Goal: Task Accomplishment & Management: Manage account settings

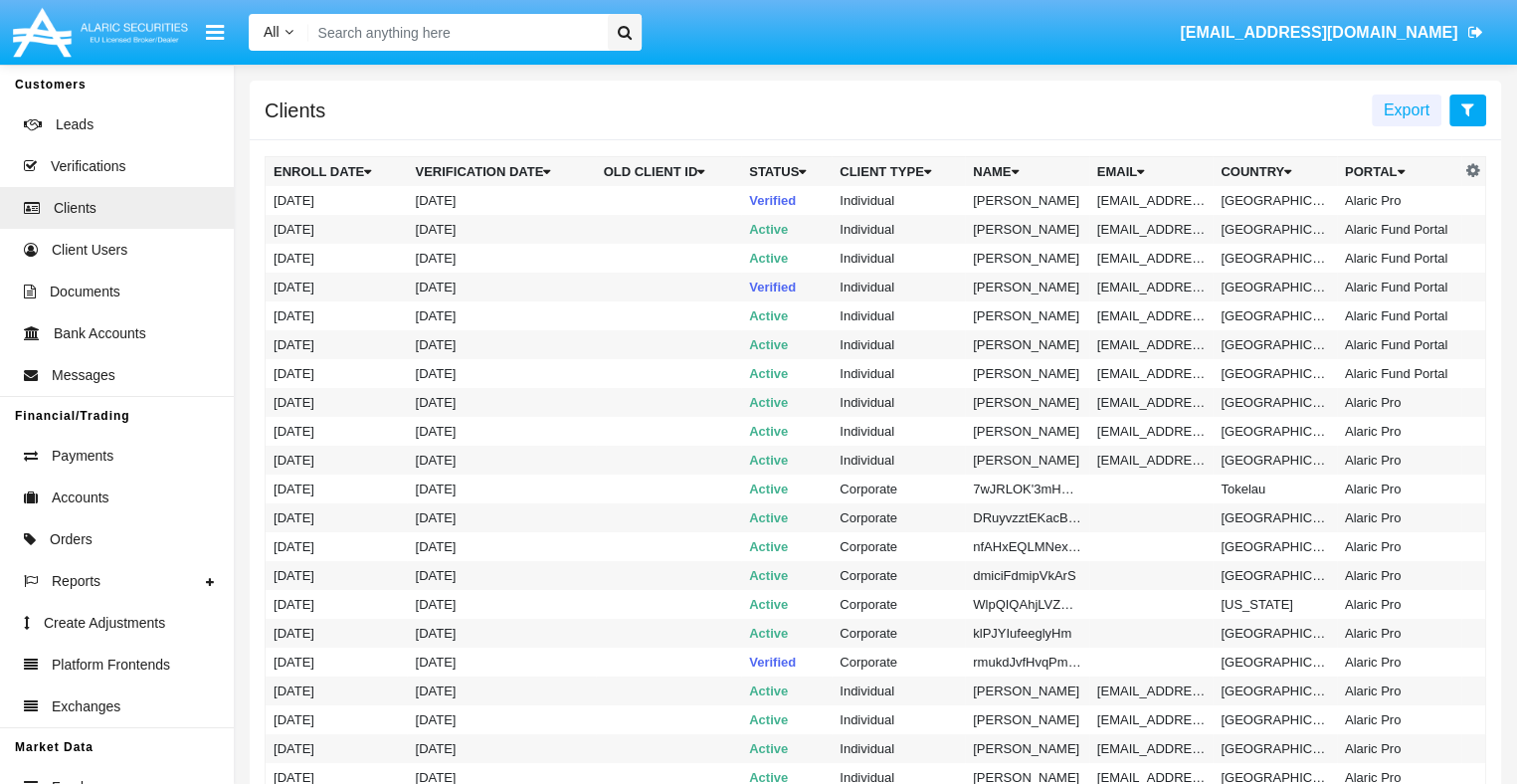
click at [1467, 111] on icon at bounding box center [1467, 110] width 13 height 16
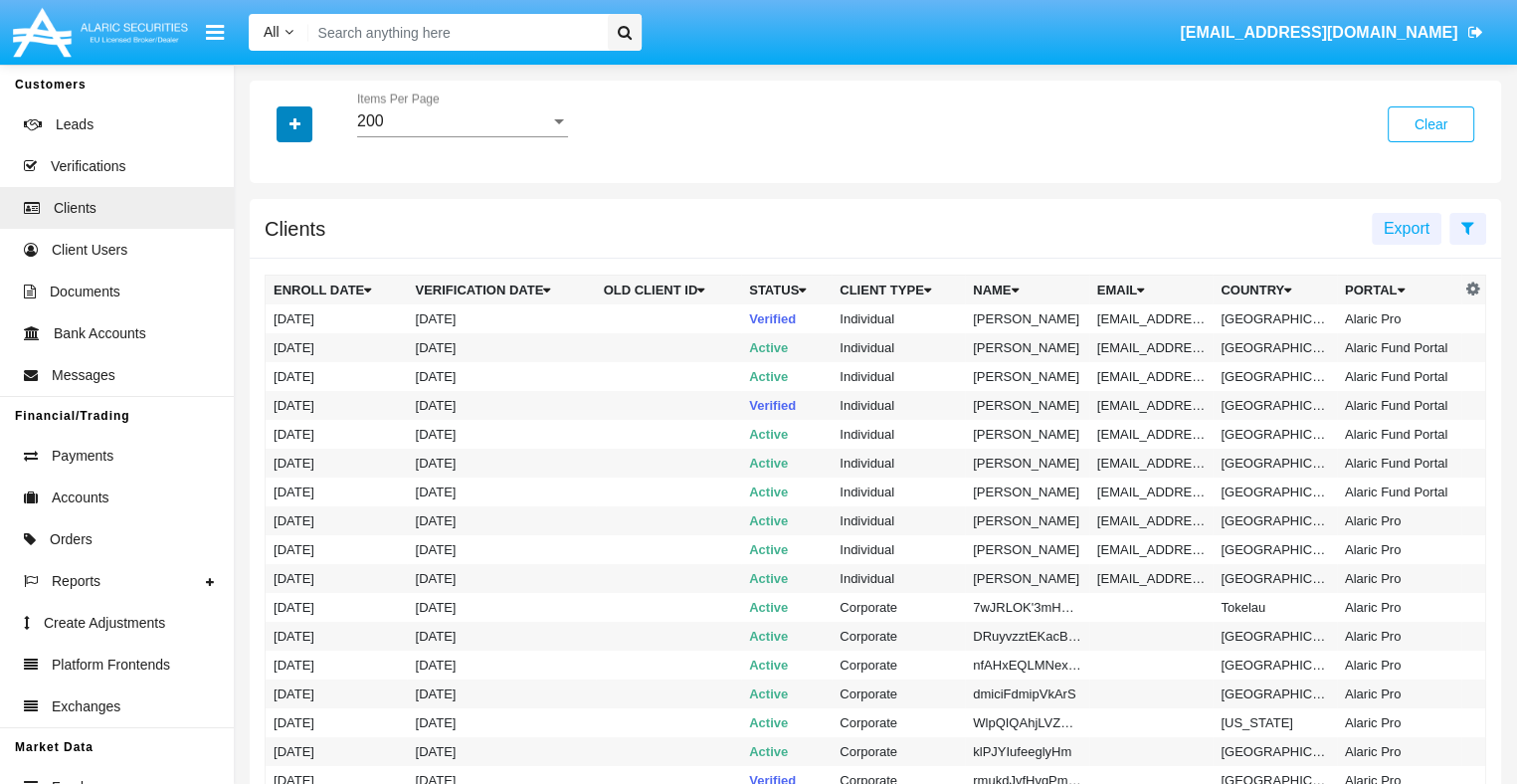
click at [294, 126] on icon "button" at bounding box center [294, 125] width 11 height 14
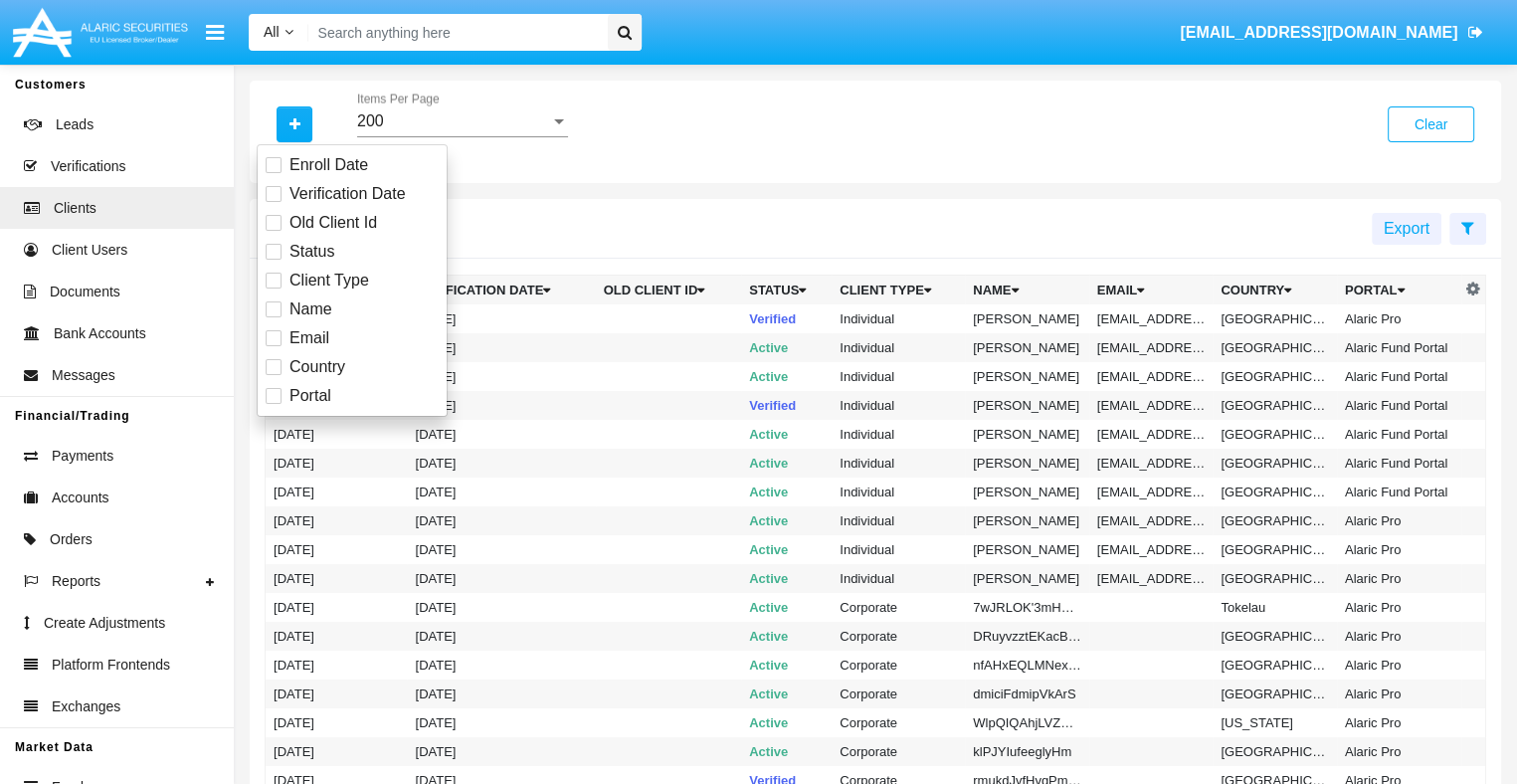
click at [307, 337] on span "Email" at bounding box center [309, 338] width 40 height 24
click at [273, 346] on input "Email" at bounding box center [272, 346] width 1 height 1
checkbox input "true"
click at [294, 126] on icon "button" at bounding box center [294, 125] width 11 height 14
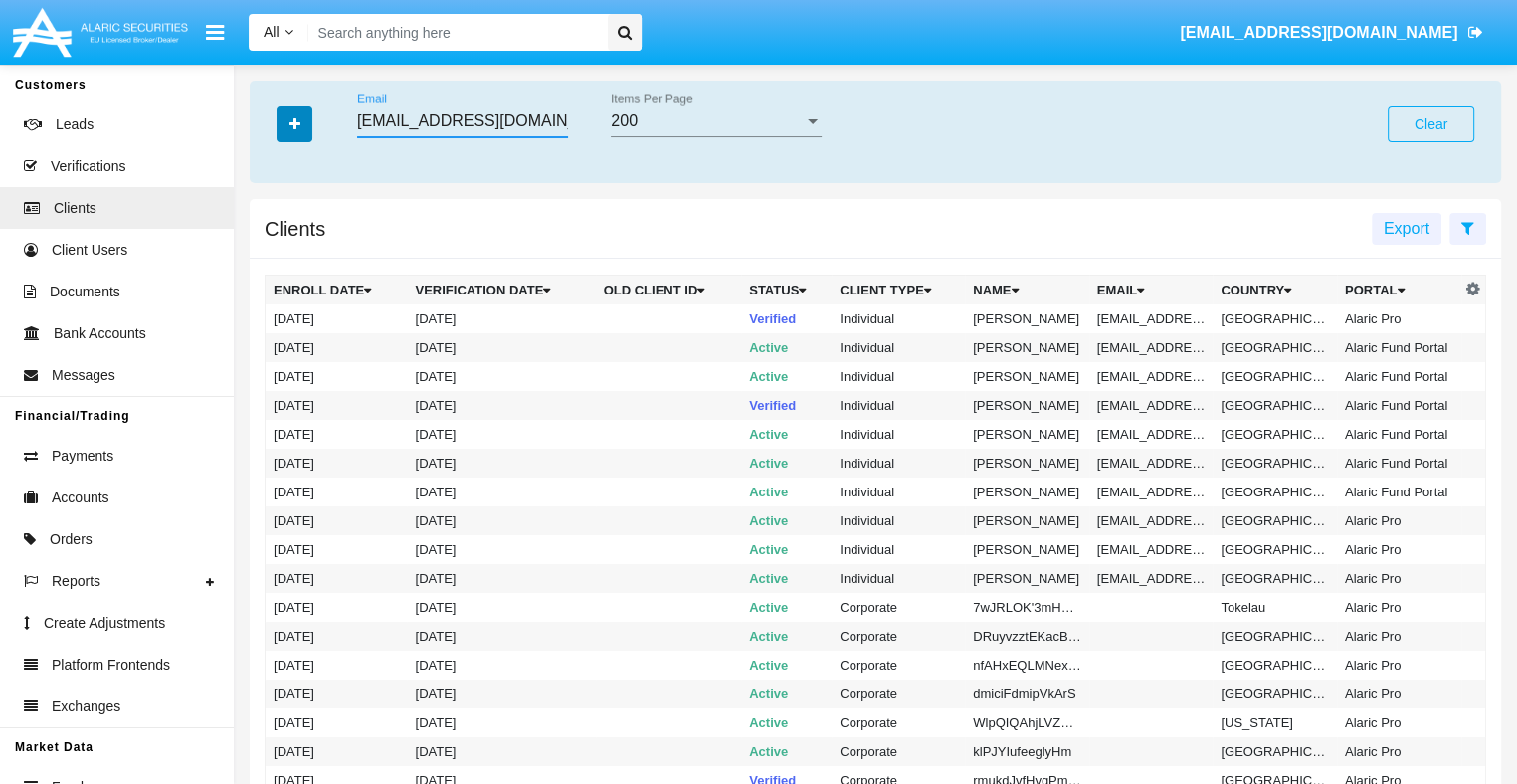
scroll to position [0, 19]
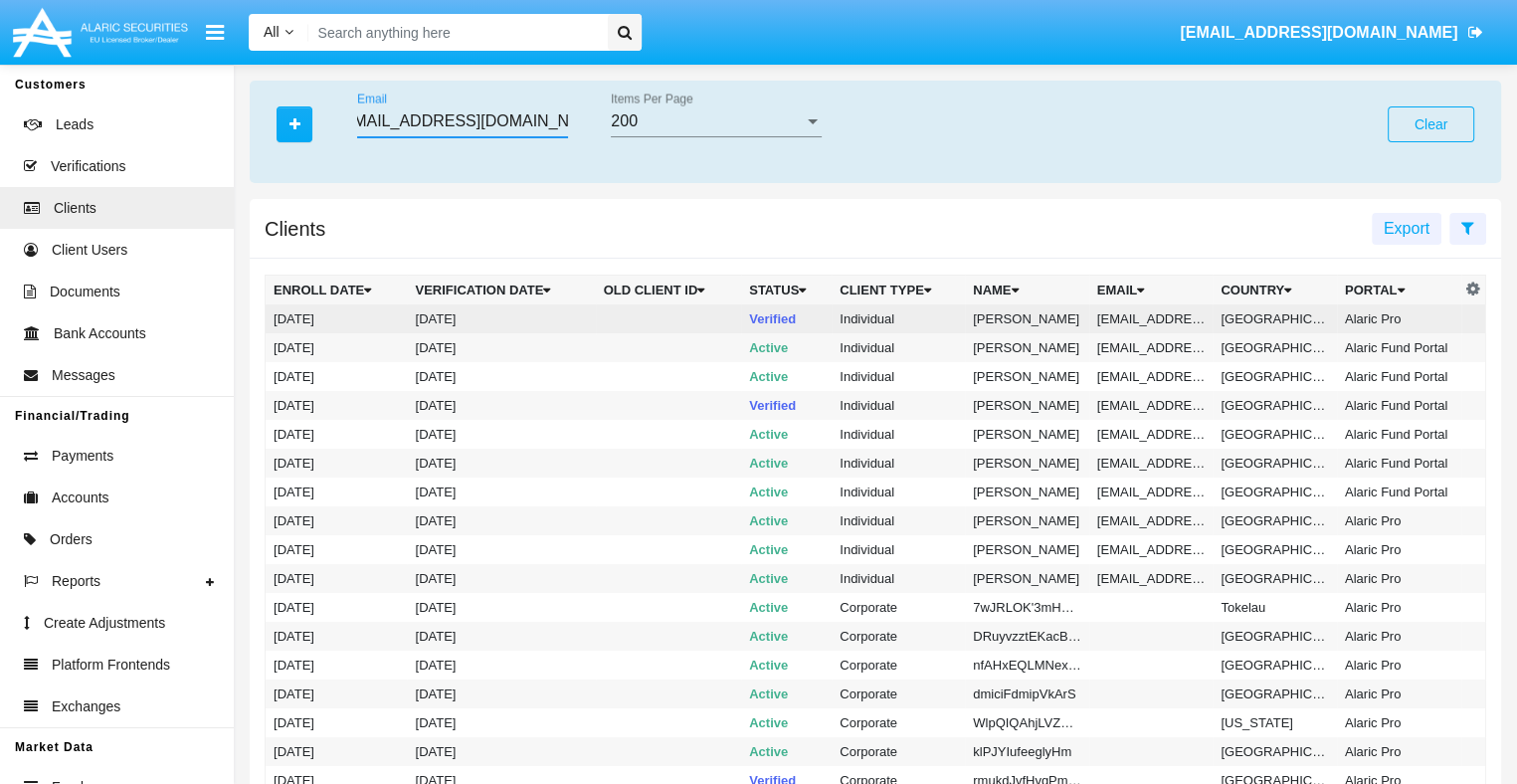
type input "7sjqf3p.0n8un@ru202l-5g7p1.au"
click at [1148, 318] on td "7sjqf3p.0n8un@ru202l-5g7p1.au" at bounding box center [1151, 318] width 125 height 29
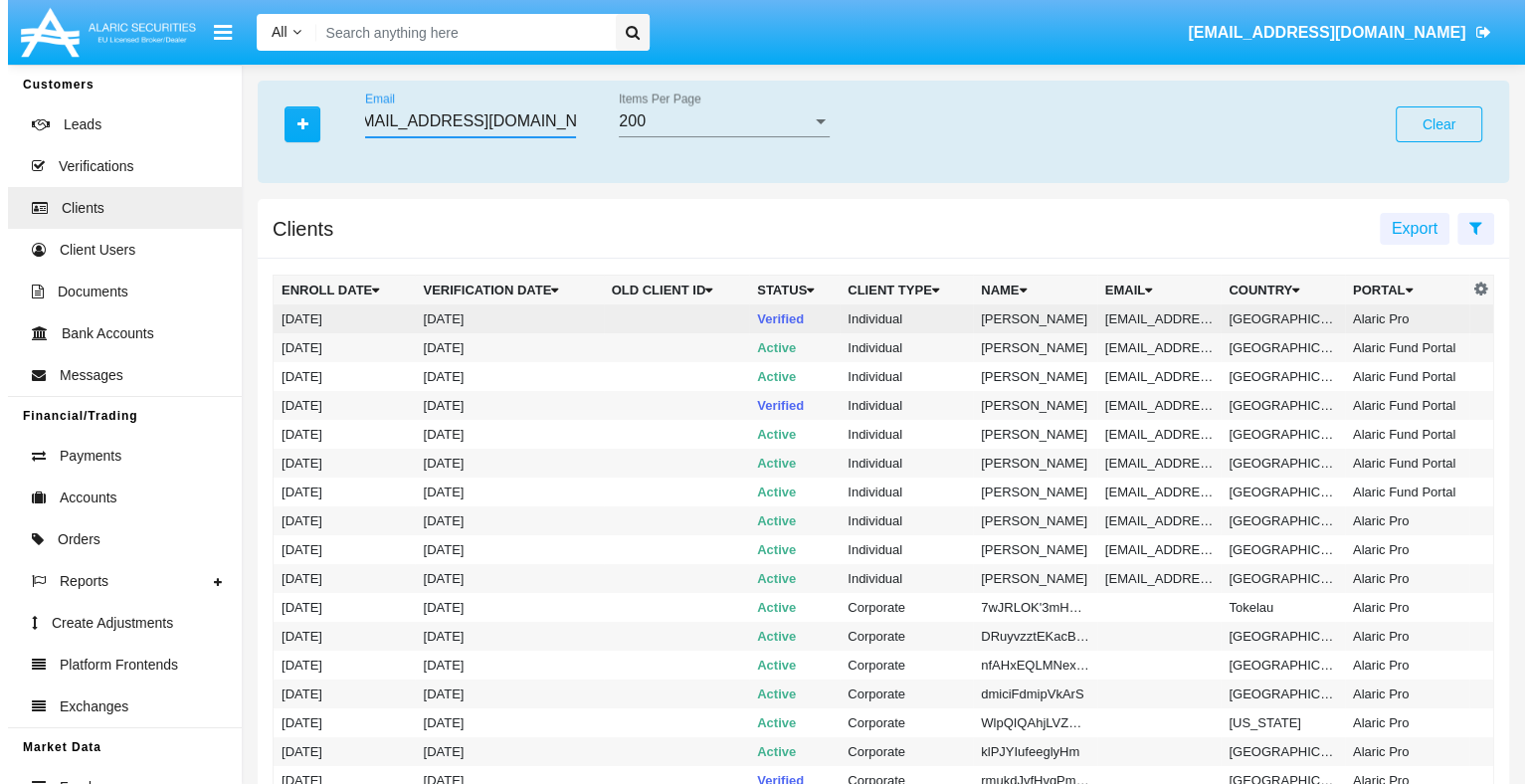
scroll to position [0, 0]
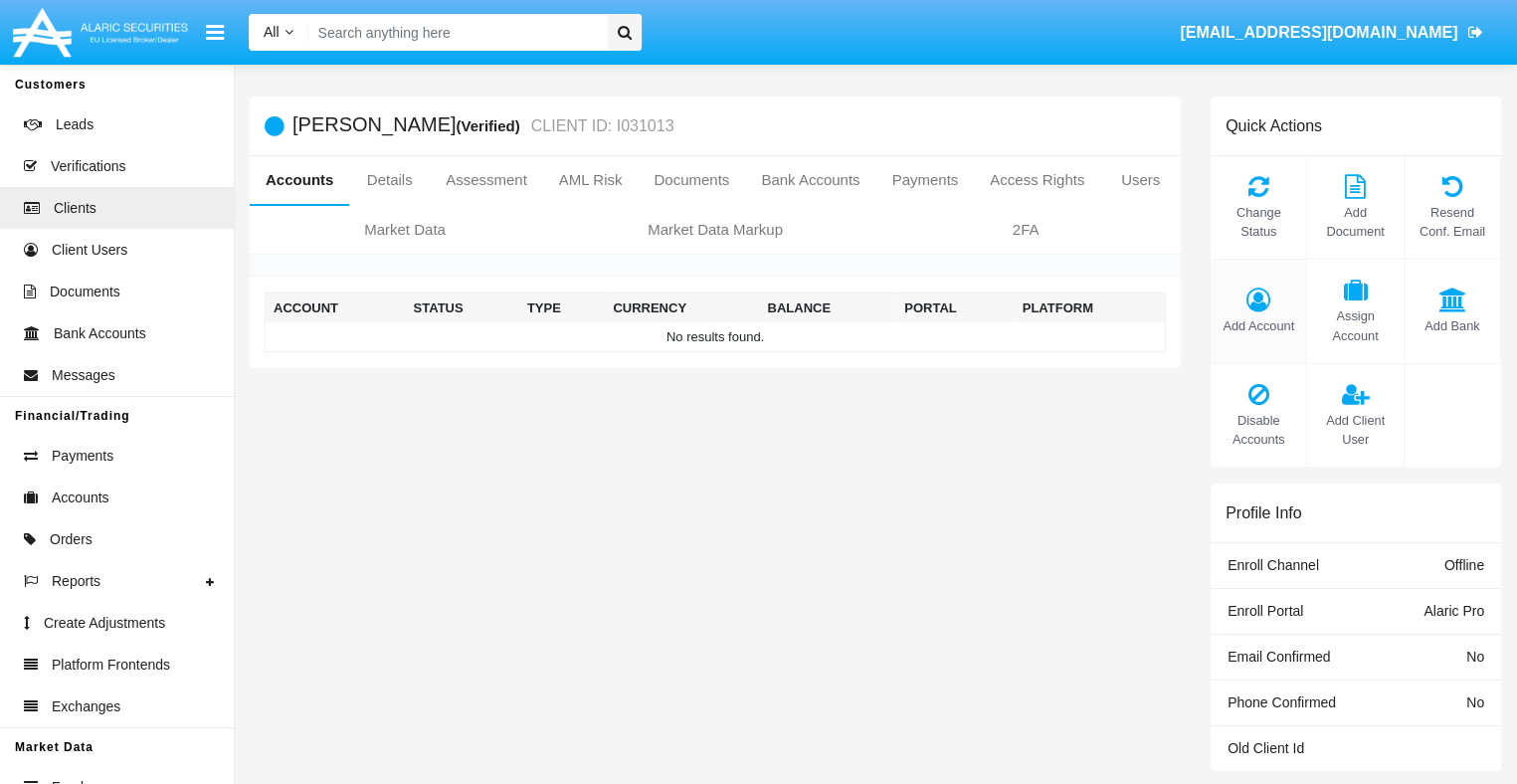
click at [1259, 325] on span "Add Account" at bounding box center [1259, 325] width 76 height 19
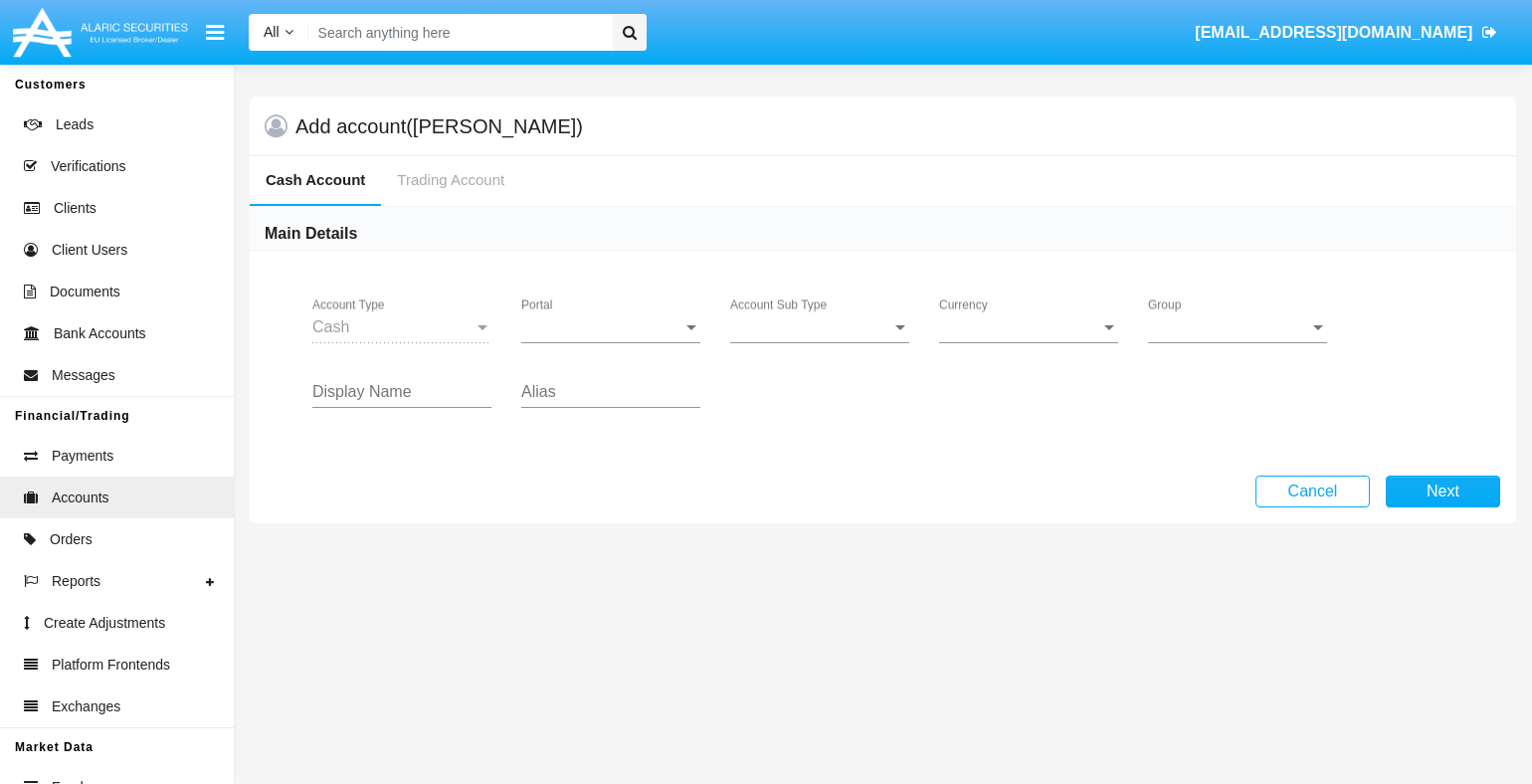
click at [611, 326] on span "Portal" at bounding box center [602, 327] width 161 height 18
click at [611, 341] on span "Alaric Pro" at bounding box center [613, 342] width 184 height 48
click at [819, 326] on span "Account Sub Type" at bounding box center [811, 327] width 161 height 18
click at [819, 341] on span "Trading Cash" at bounding box center [820, 342] width 179 height 48
click at [1238, 326] on span "Group" at bounding box center [1229, 327] width 161 height 18
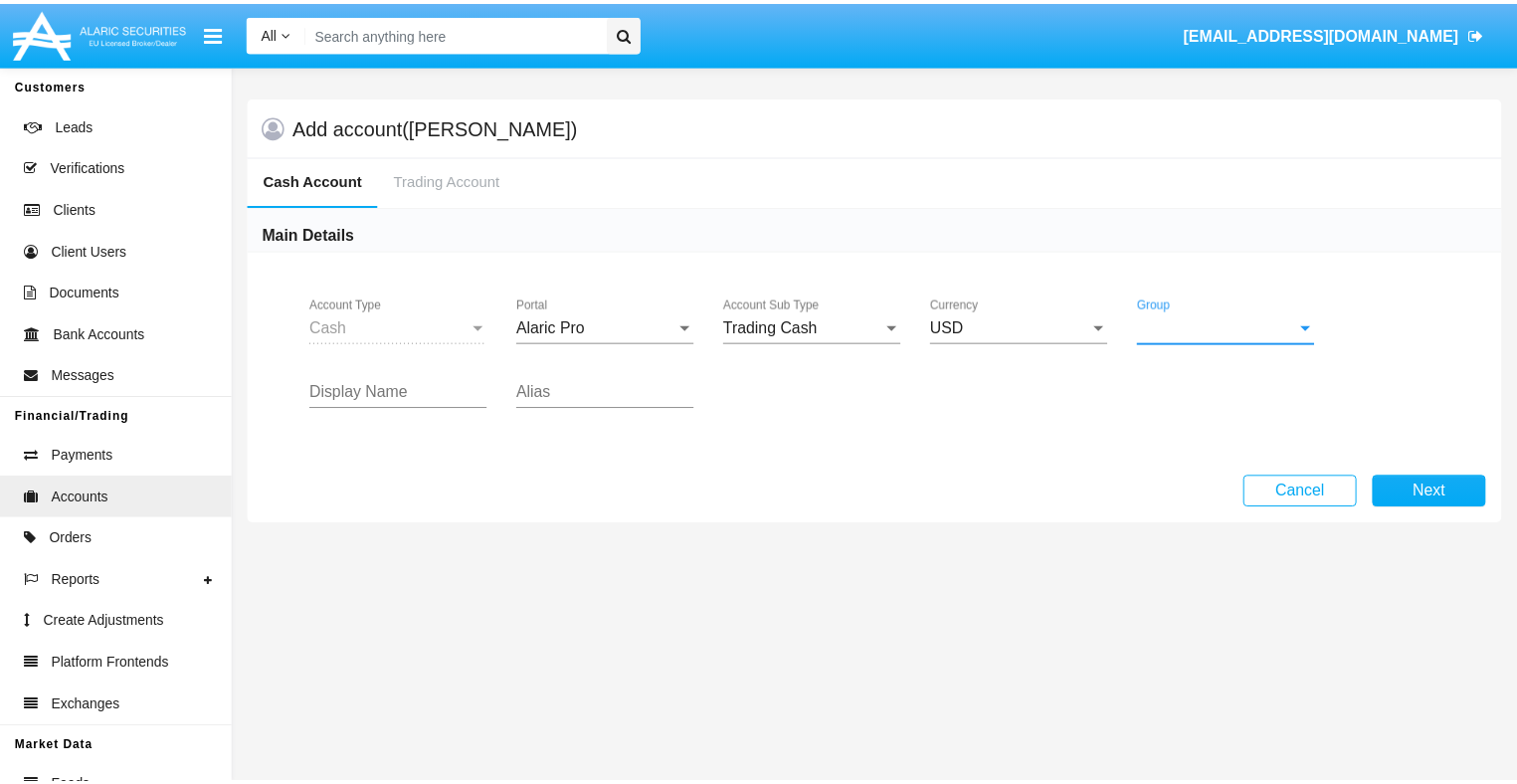
scroll to position [891, 0]
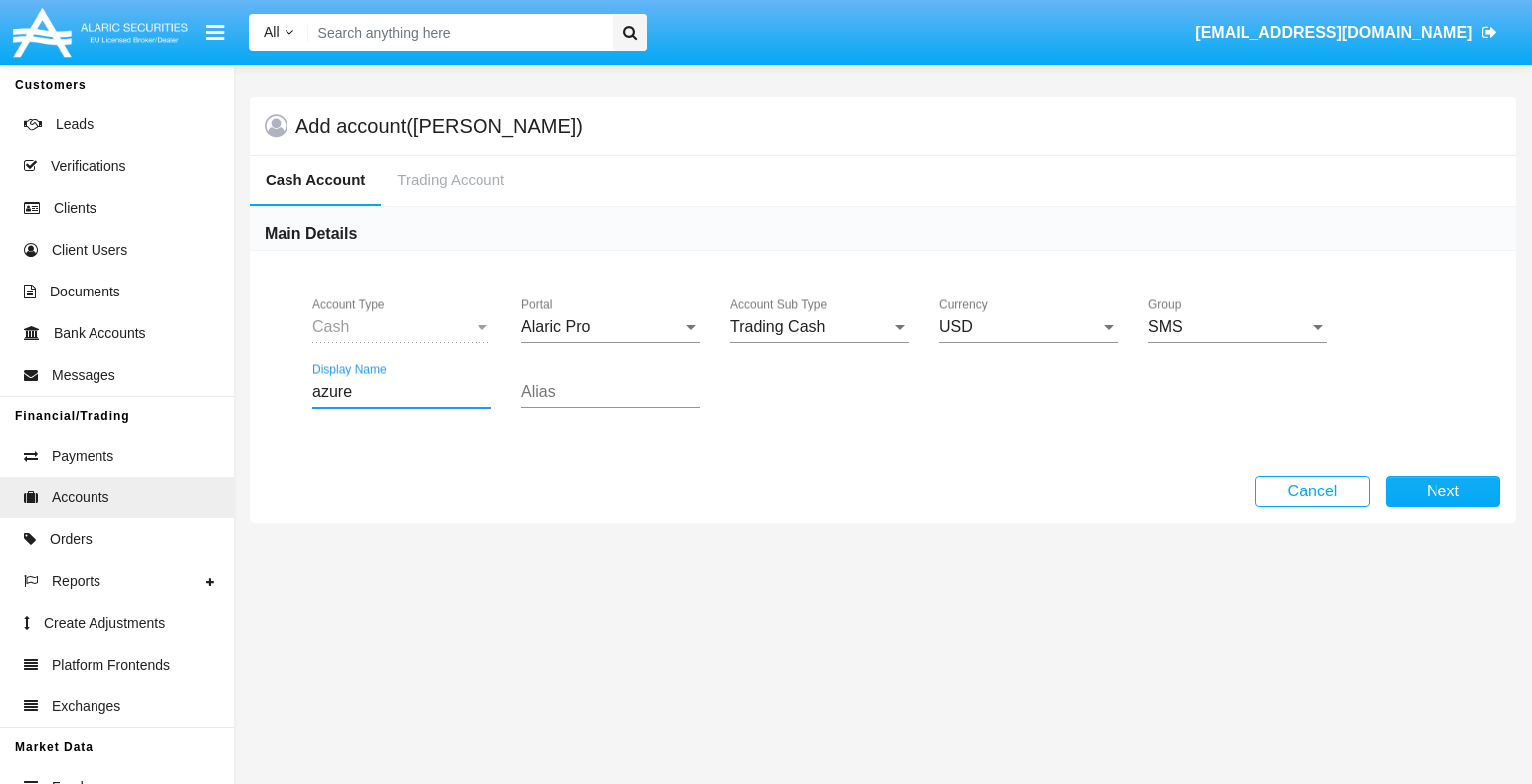
type input "azure"
type input "lime"
click at [1442, 490] on button "Next" at bounding box center [1442, 491] width 115 height 32
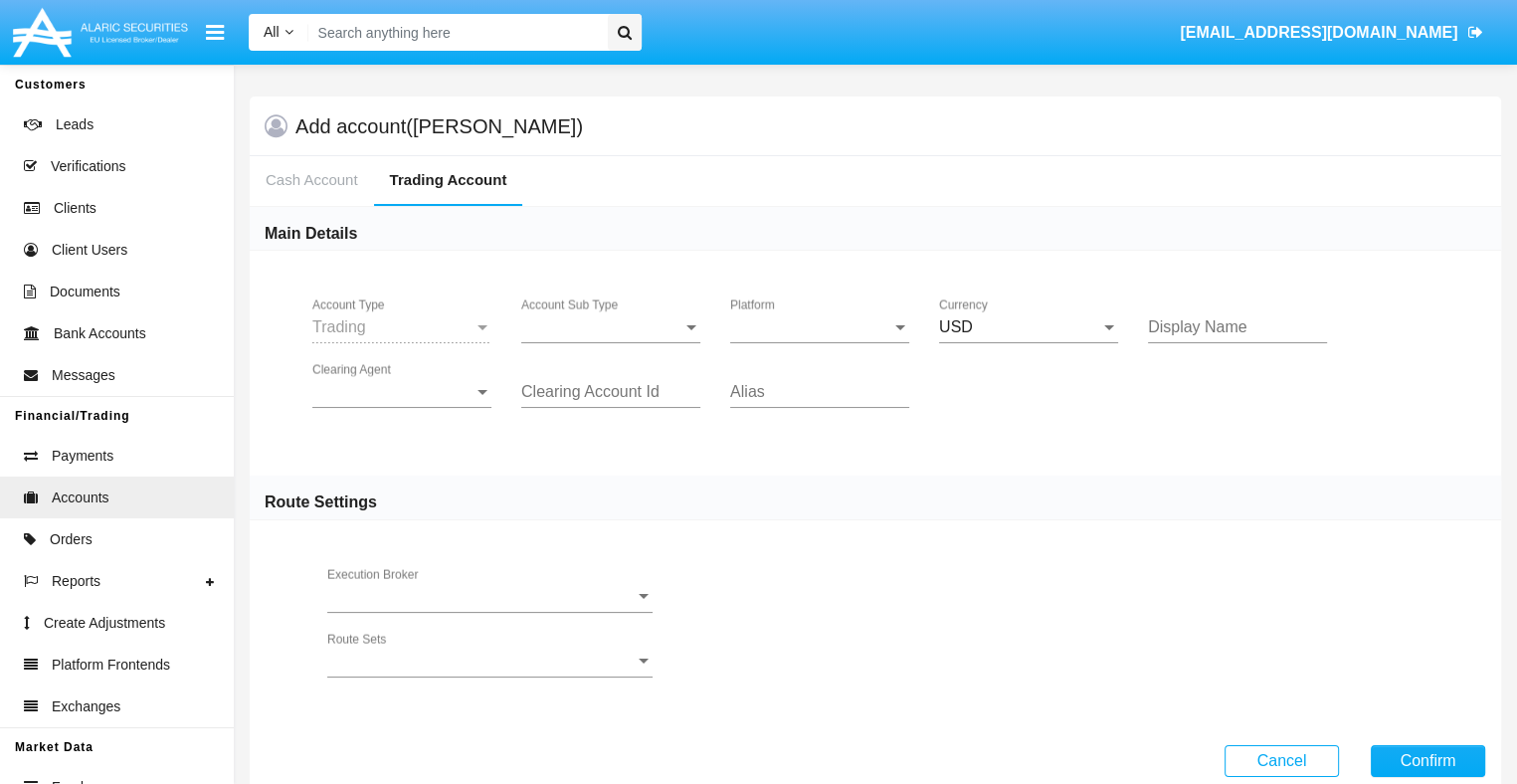
click at [611, 326] on span "Account Sub Type" at bounding box center [602, 327] width 161 height 18
click at [611, 341] on span "Trading" at bounding box center [611, 342] width 179 height 48
click at [819, 326] on span "Platform" at bounding box center [811, 327] width 161 height 18
click at [819, 341] on span "Hammer Lite" at bounding box center [804, 342] width 148 height 48
click at [402, 391] on span "Clearing Agent" at bounding box center [393, 392] width 161 height 18
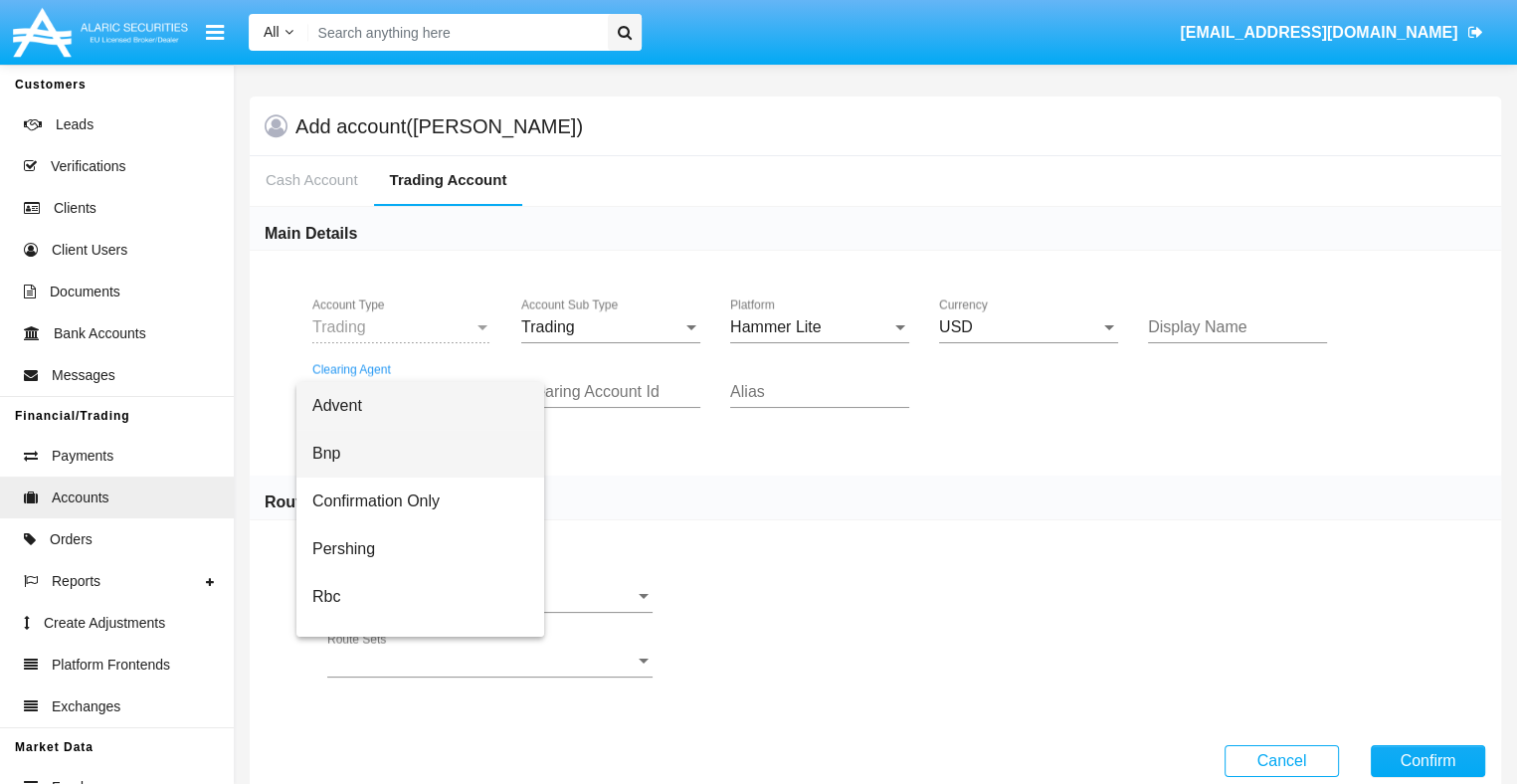
click at [419, 453] on span "Bnp" at bounding box center [420, 453] width 216 height 48
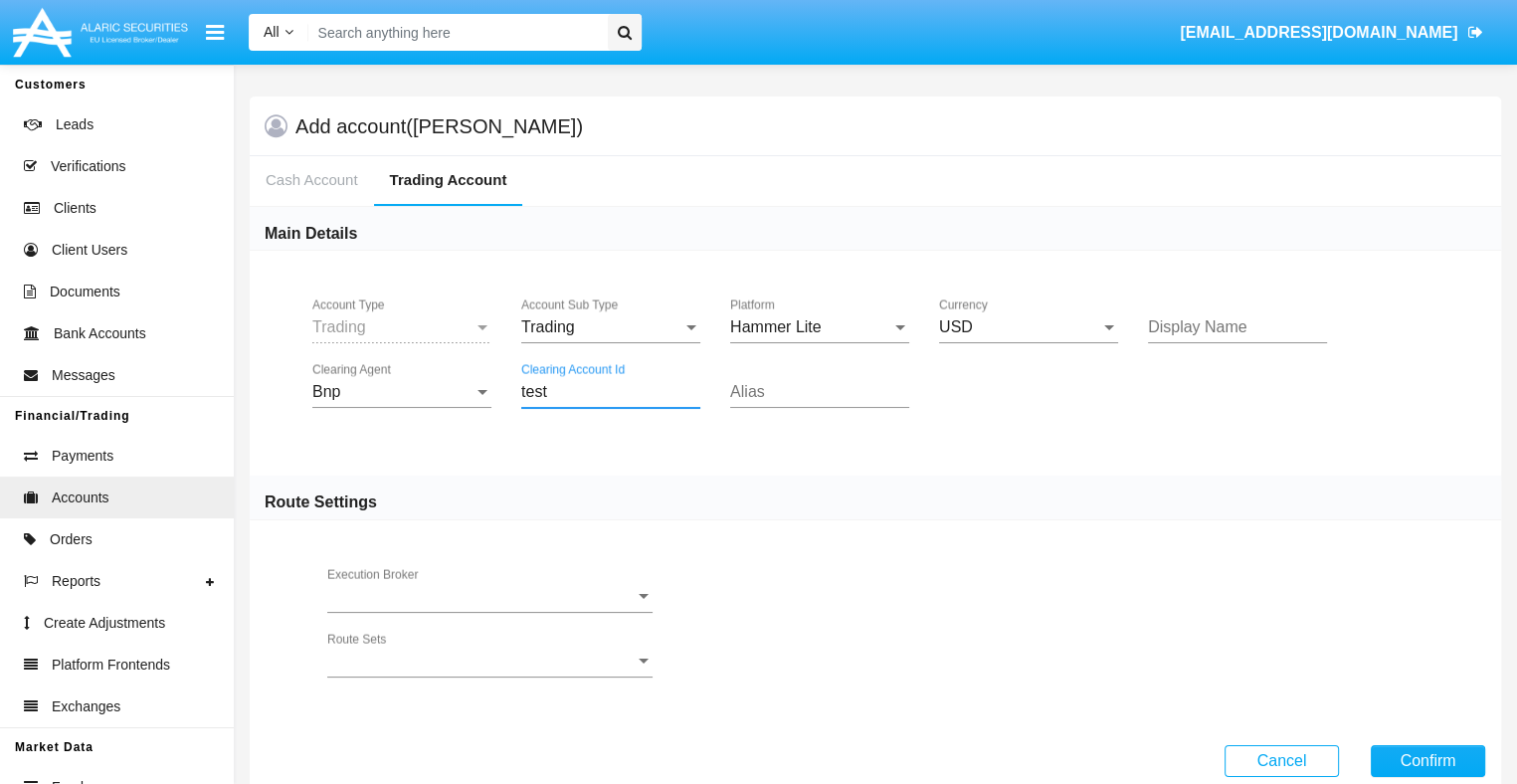
type input "test"
type input "pink"
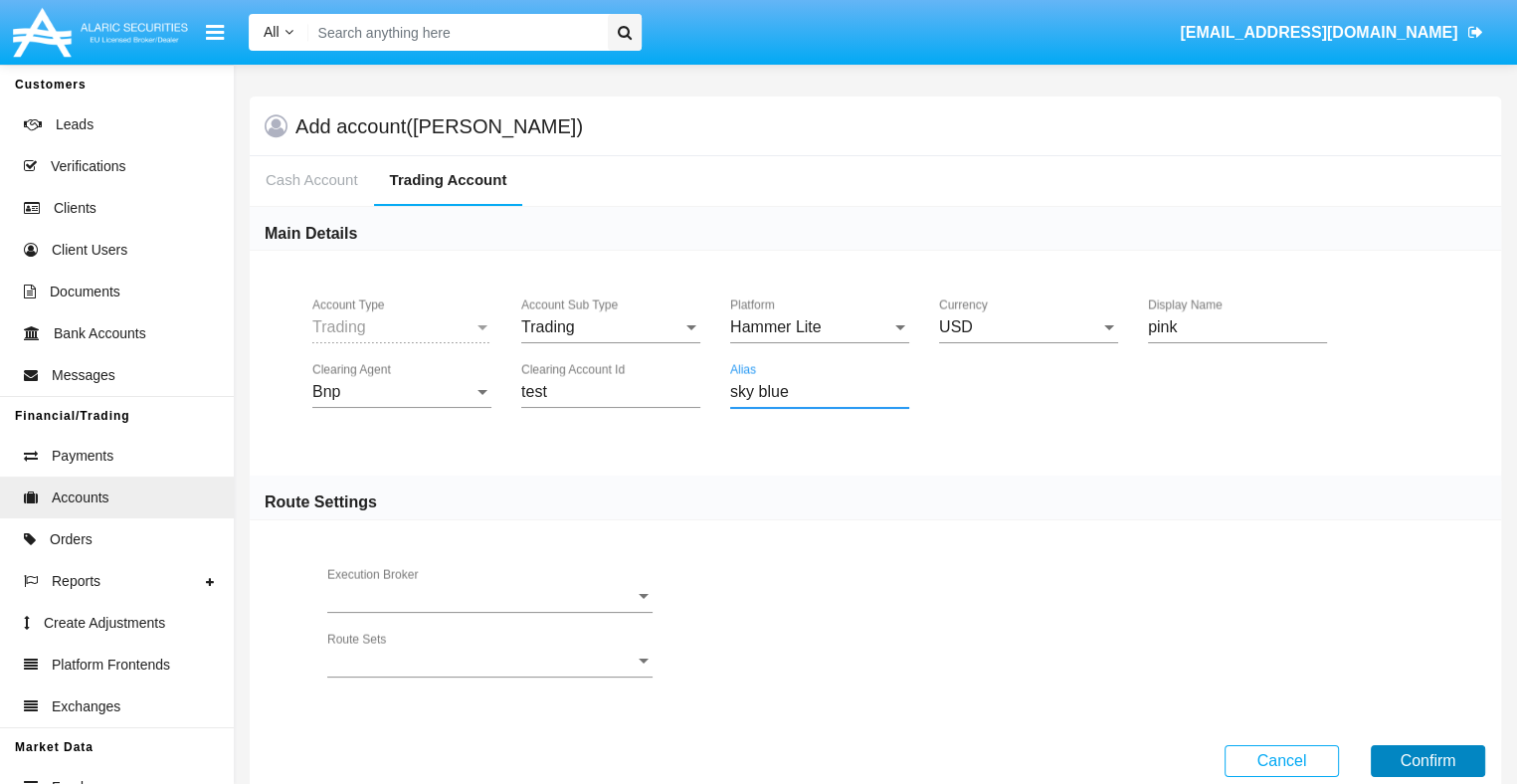
type input "sky blue"
click at [1427, 758] on button "Confirm" at bounding box center [1427, 761] width 115 height 32
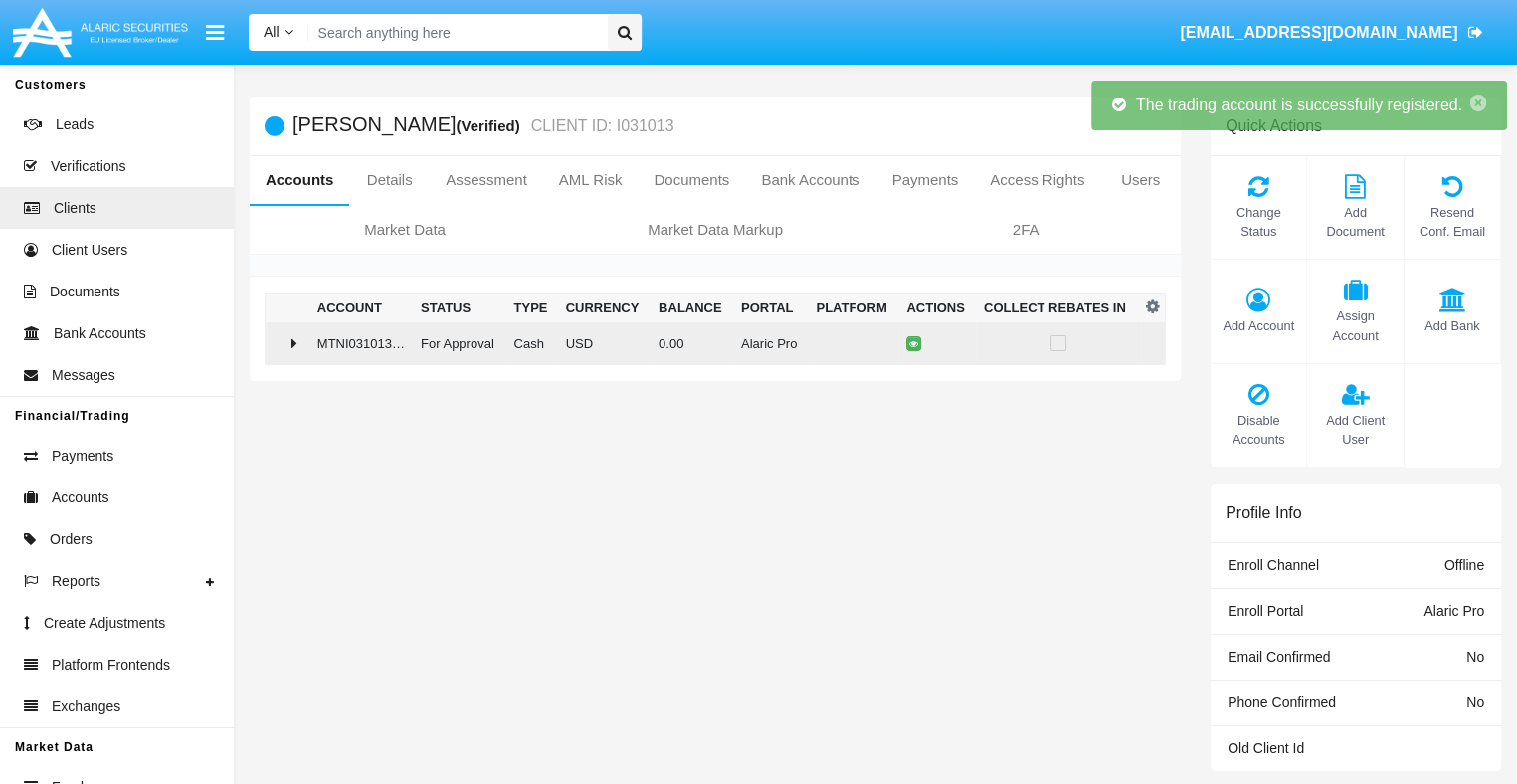
click at [708, 342] on td "0.00" at bounding box center [692, 343] width 83 height 43
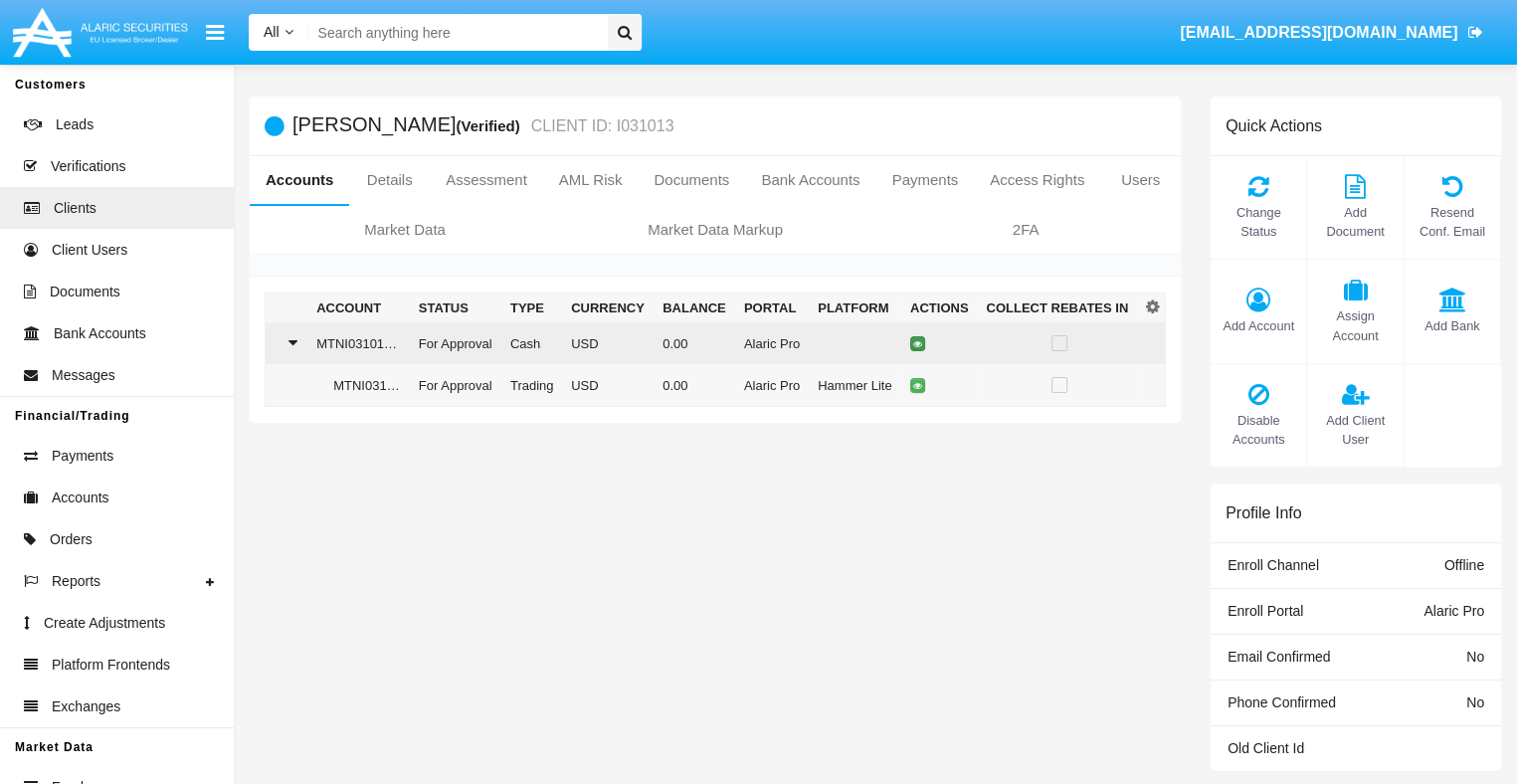
click at [914, 343] on icon at bounding box center [917, 343] width 9 height 9
click at [708, 342] on td "0.00" at bounding box center [692, 343] width 83 height 43
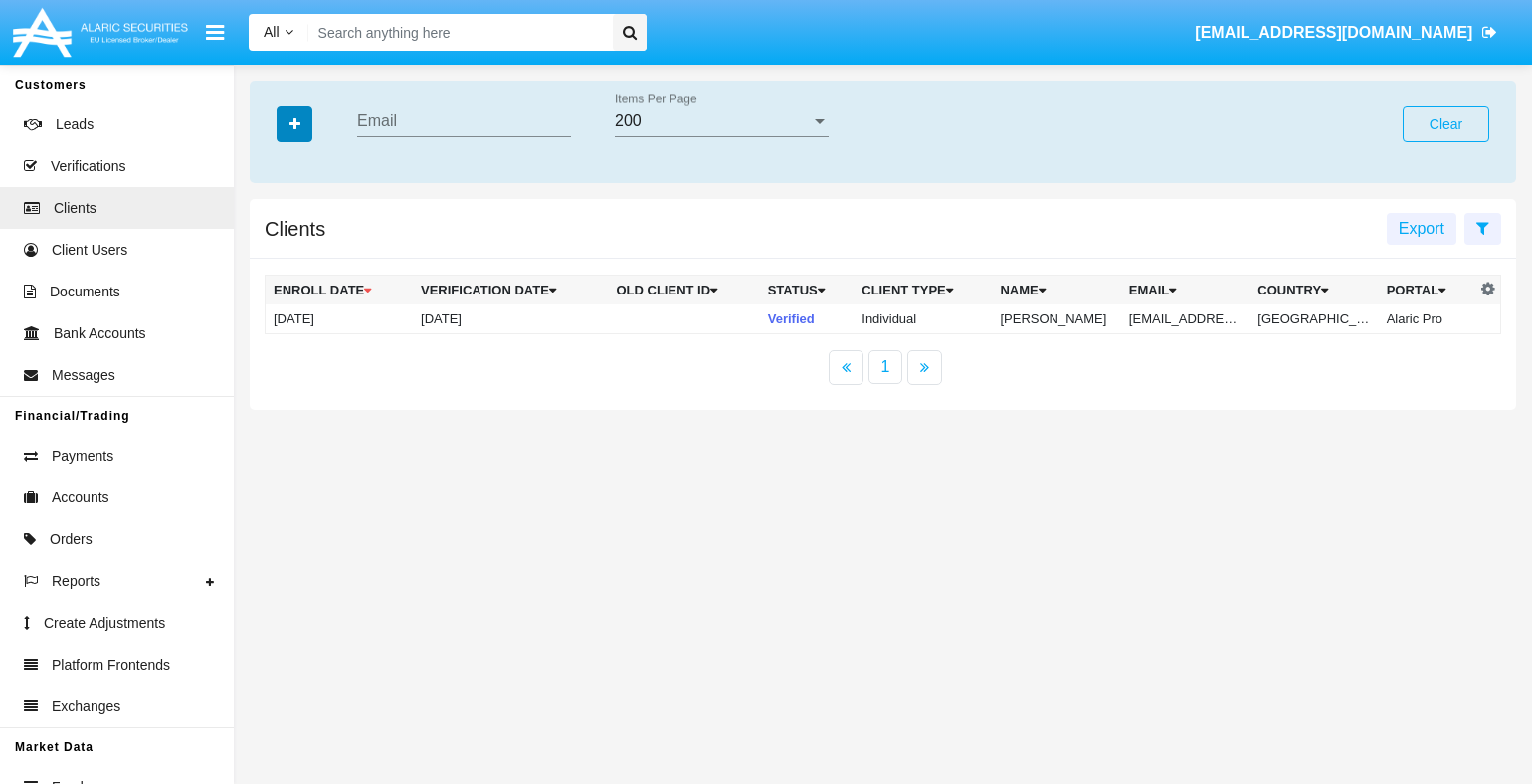
click at [294, 126] on icon "button" at bounding box center [294, 125] width 11 height 14
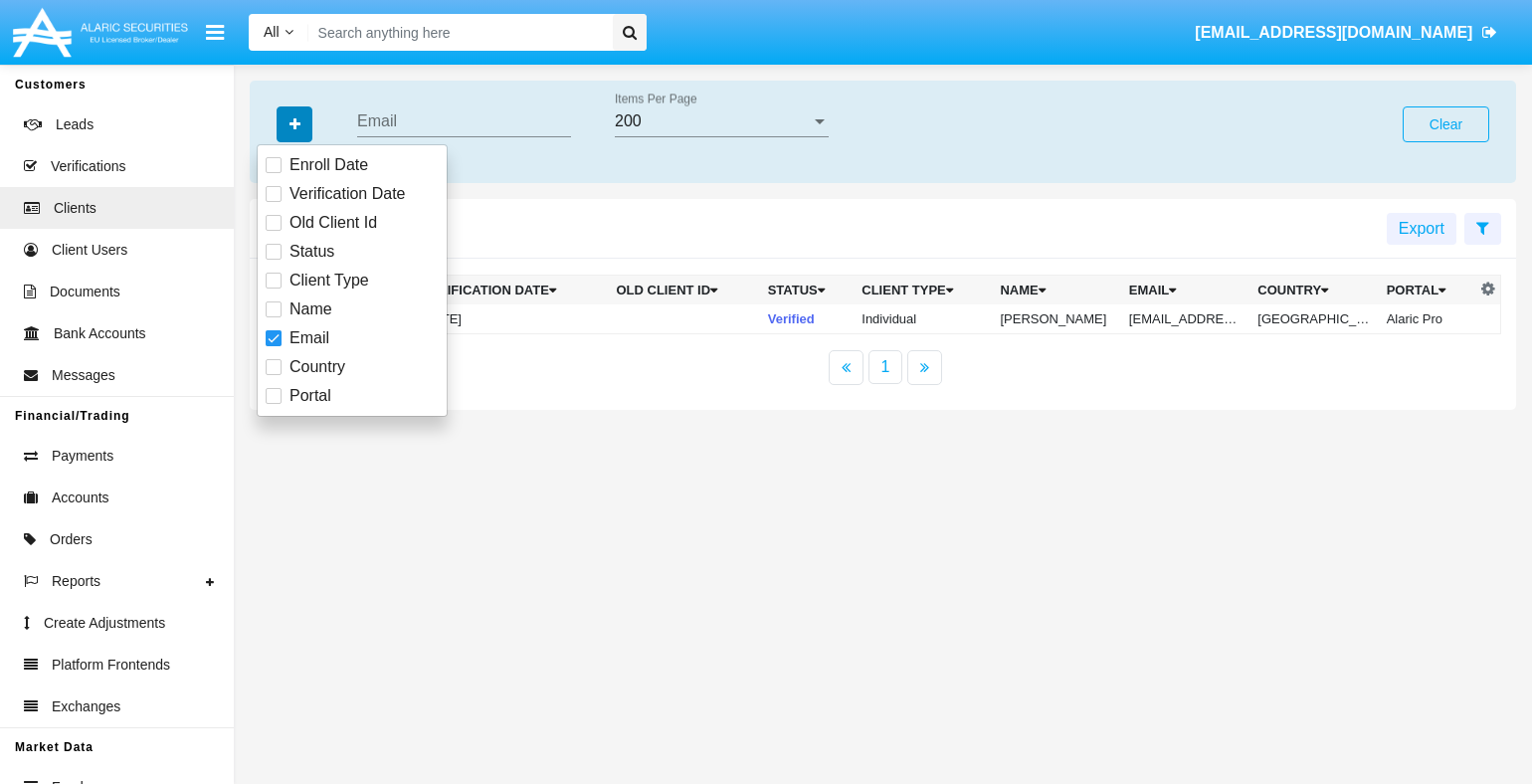
click at [294, 126] on icon "button" at bounding box center [294, 125] width 11 height 14
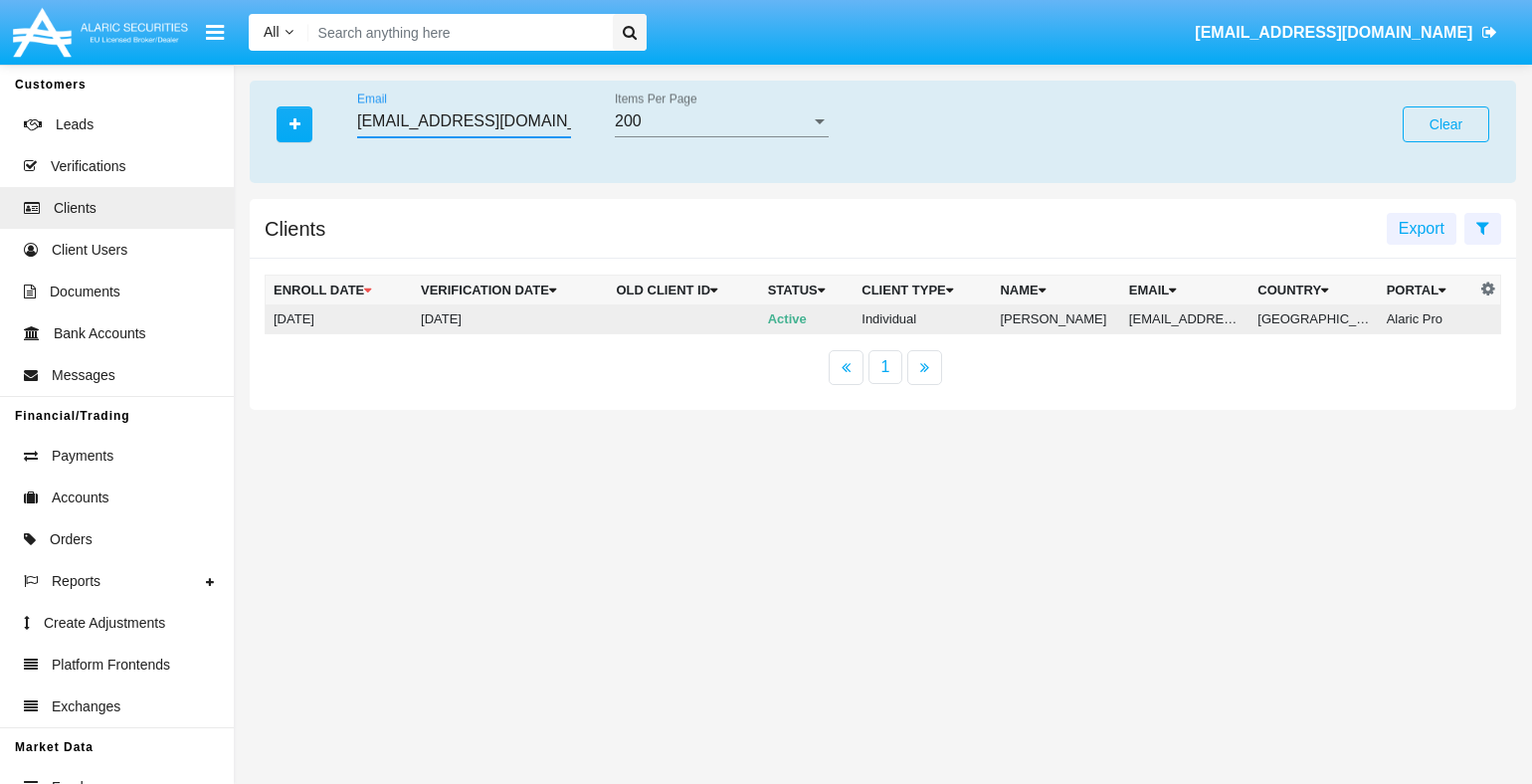
type input "3.q0ke@4x4gueodhx.nz"
click at [1195, 319] on td "[EMAIL_ADDRESS][DOMAIN_NAME]" at bounding box center [1185, 319] width 129 height 30
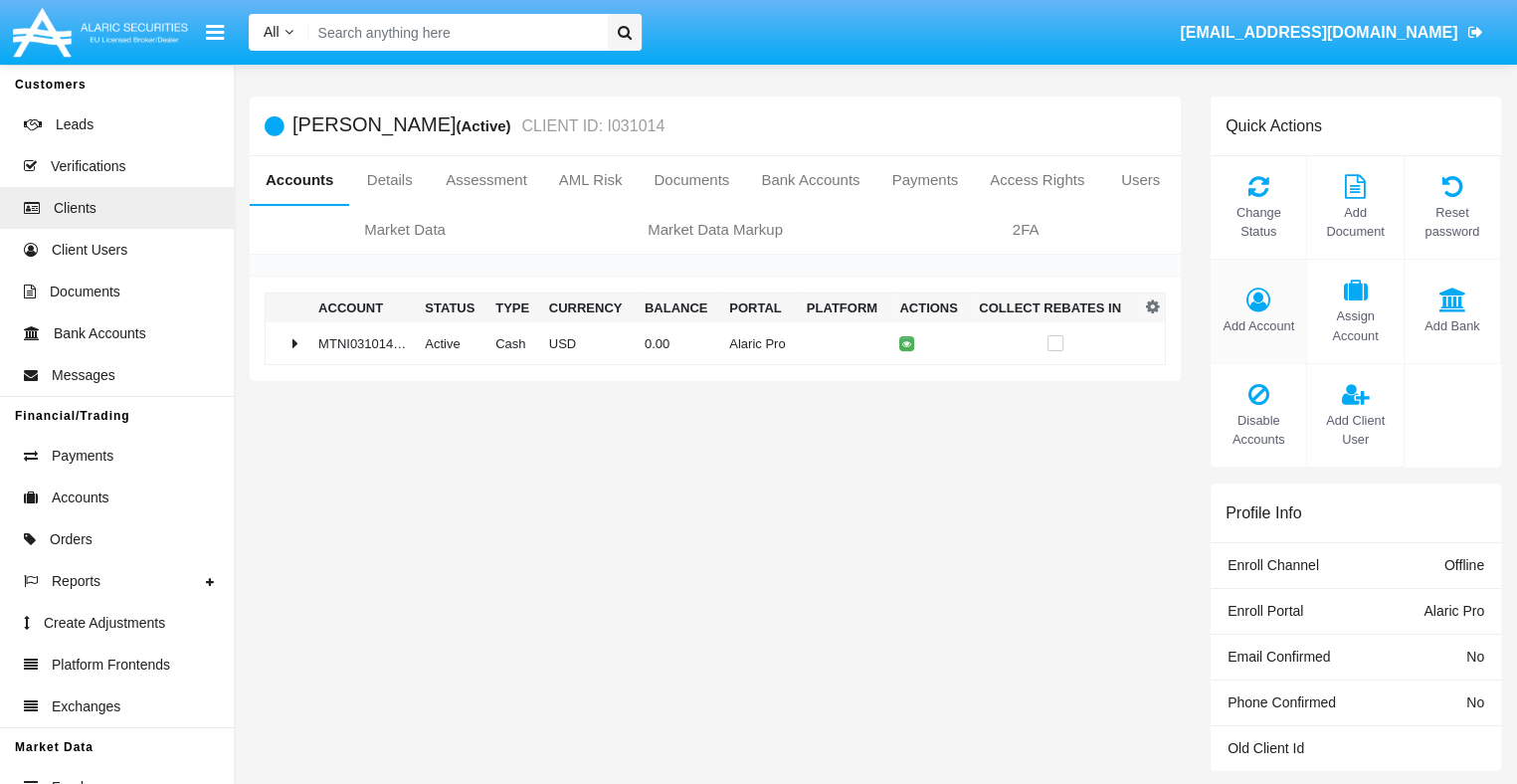
click at [1259, 325] on span "Add Account" at bounding box center [1259, 325] width 76 height 19
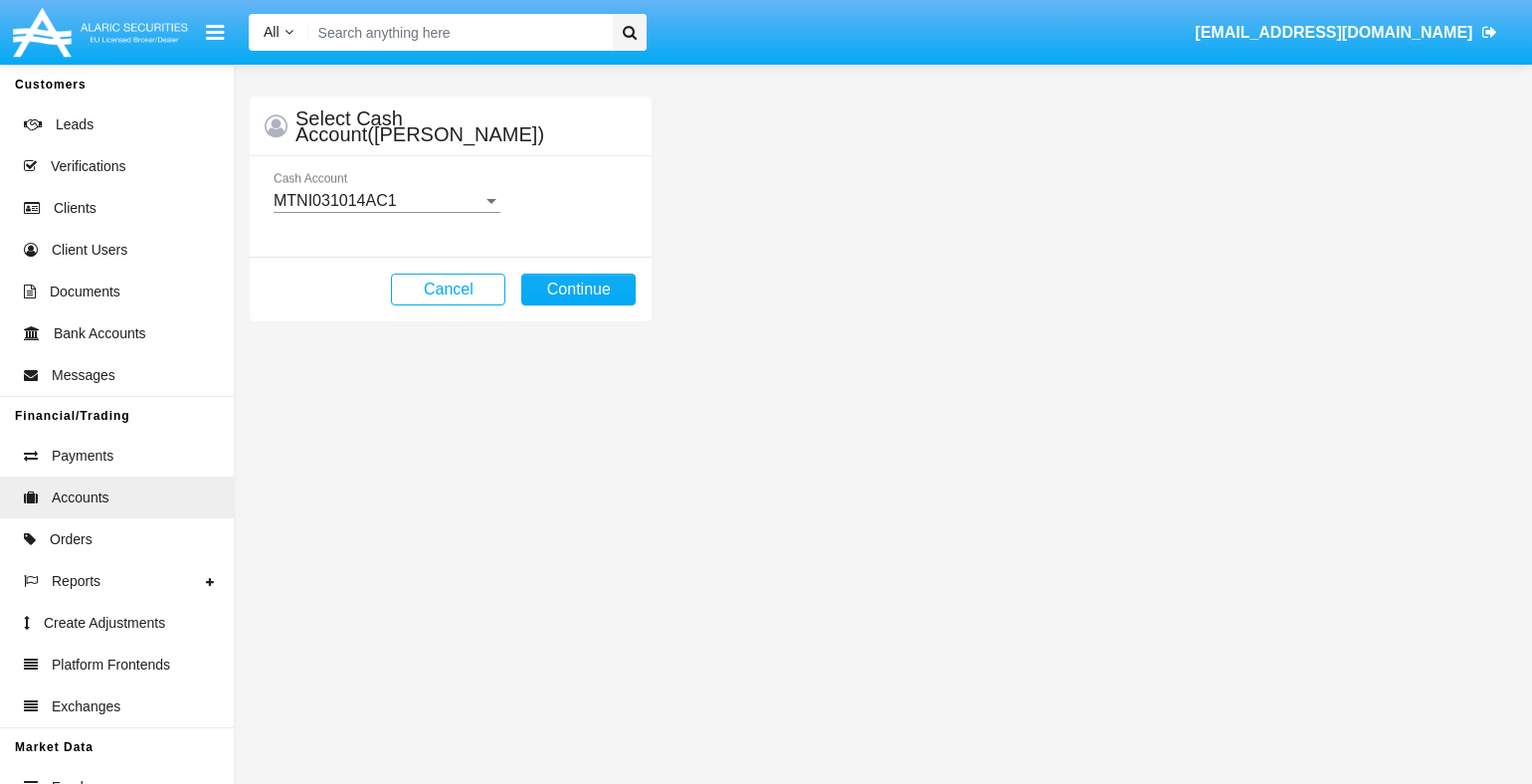
click at [386, 200] on mat-select-trigger "MTNI031014AC1" at bounding box center [335, 200] width 124 height 17
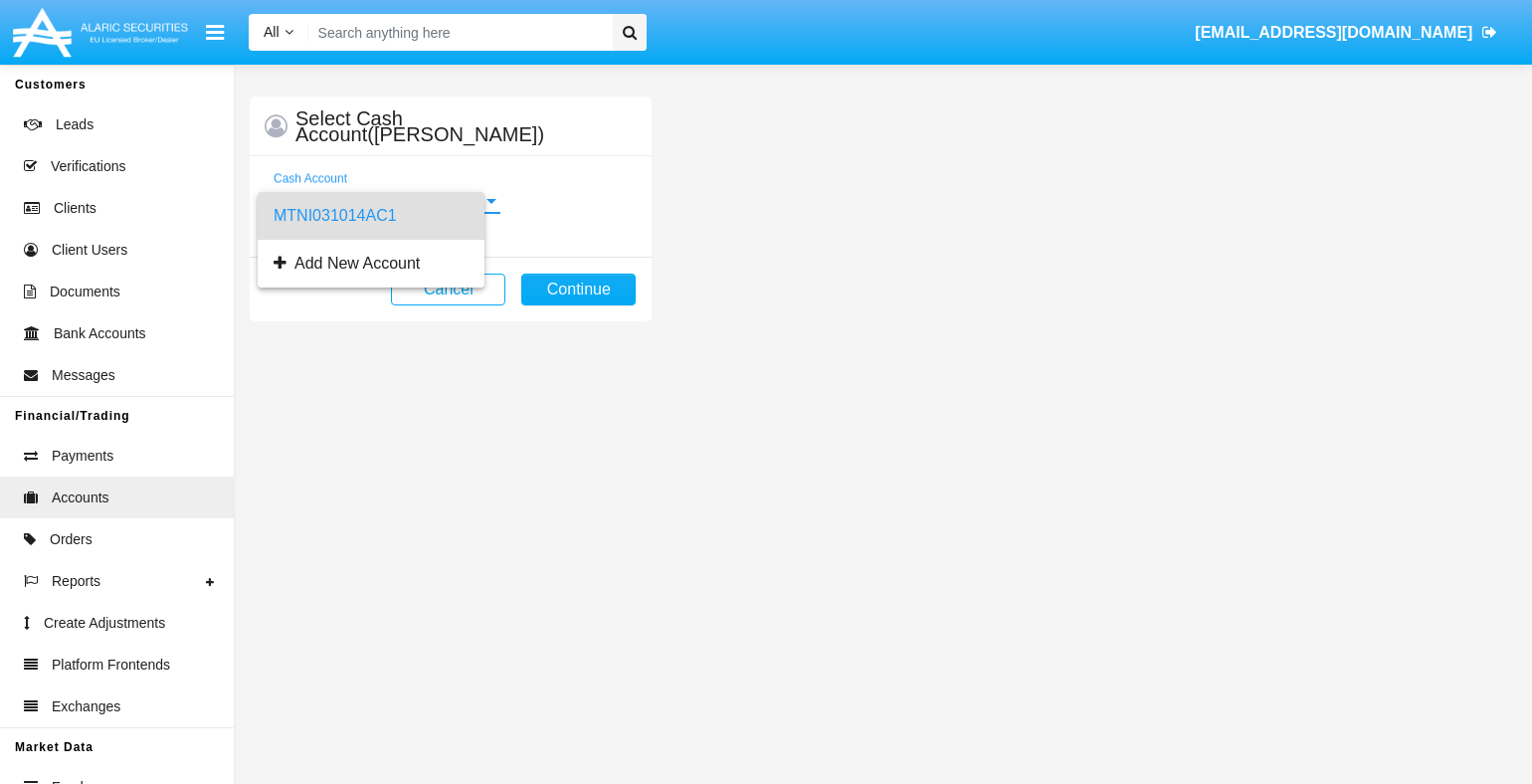
click at [386, 215] on span "MTNI031014AC1" at bounding box center [371, 216] width 195 height 48
click at [578, 288] on button "Continue" at bounding box center [578, 289] width 115 height 32
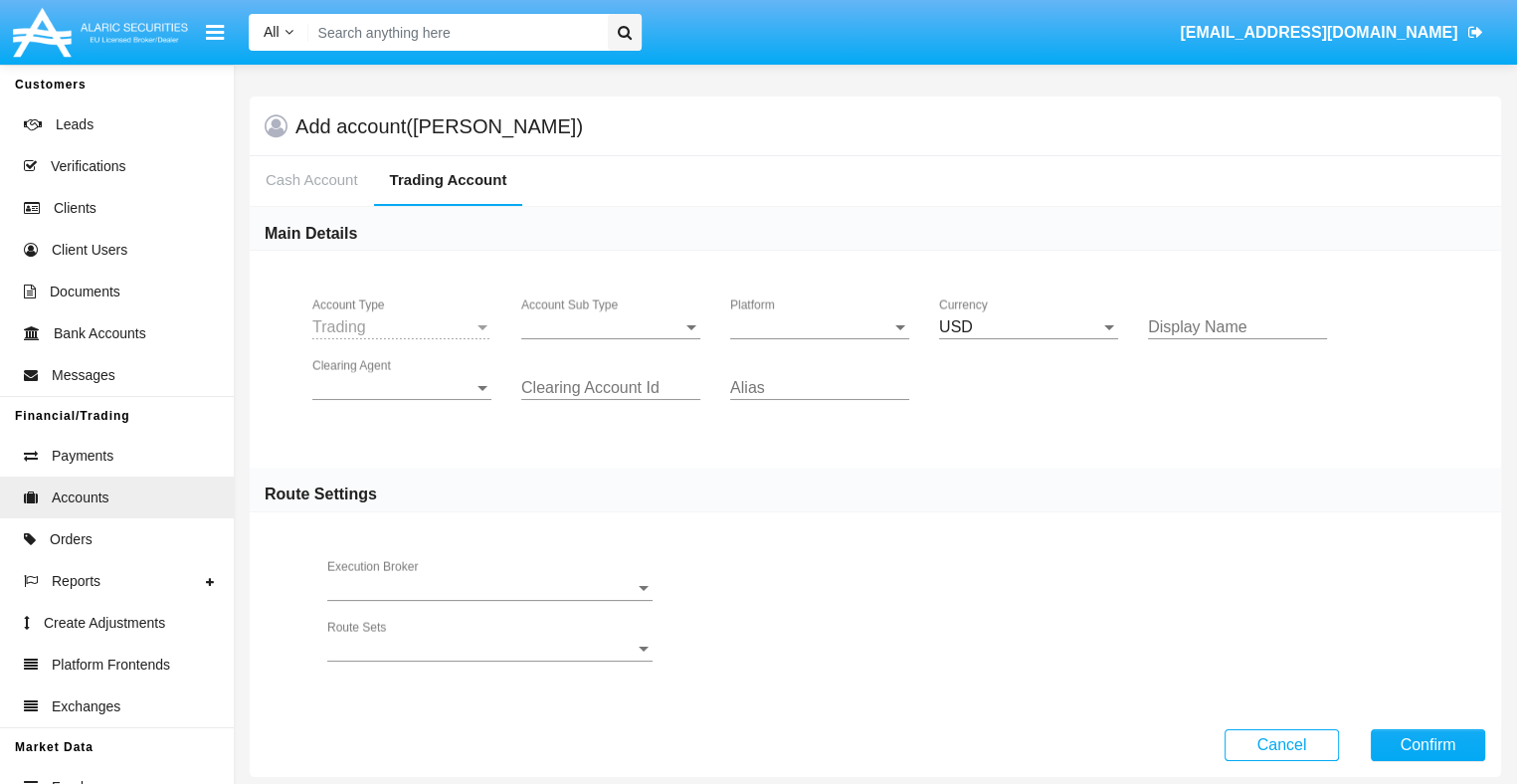
click at [611, 326] on span "Account Sub Type" at bounding box center [602, 327] width 161 height 18
click at [611, 341] on span "Trading" at bounding box center [595, 342] width 148 height 48
click at [819, 326] on span "Platform" at bounding box center [811, 327] width 161 height 18
click at [819, 341] on span "Hammer Lite" at bounding box center [820, 342] width 179 height 48
click at [402, 387] on span "Clearing Agent" at bounding box center [393, 388] width 161 height 18
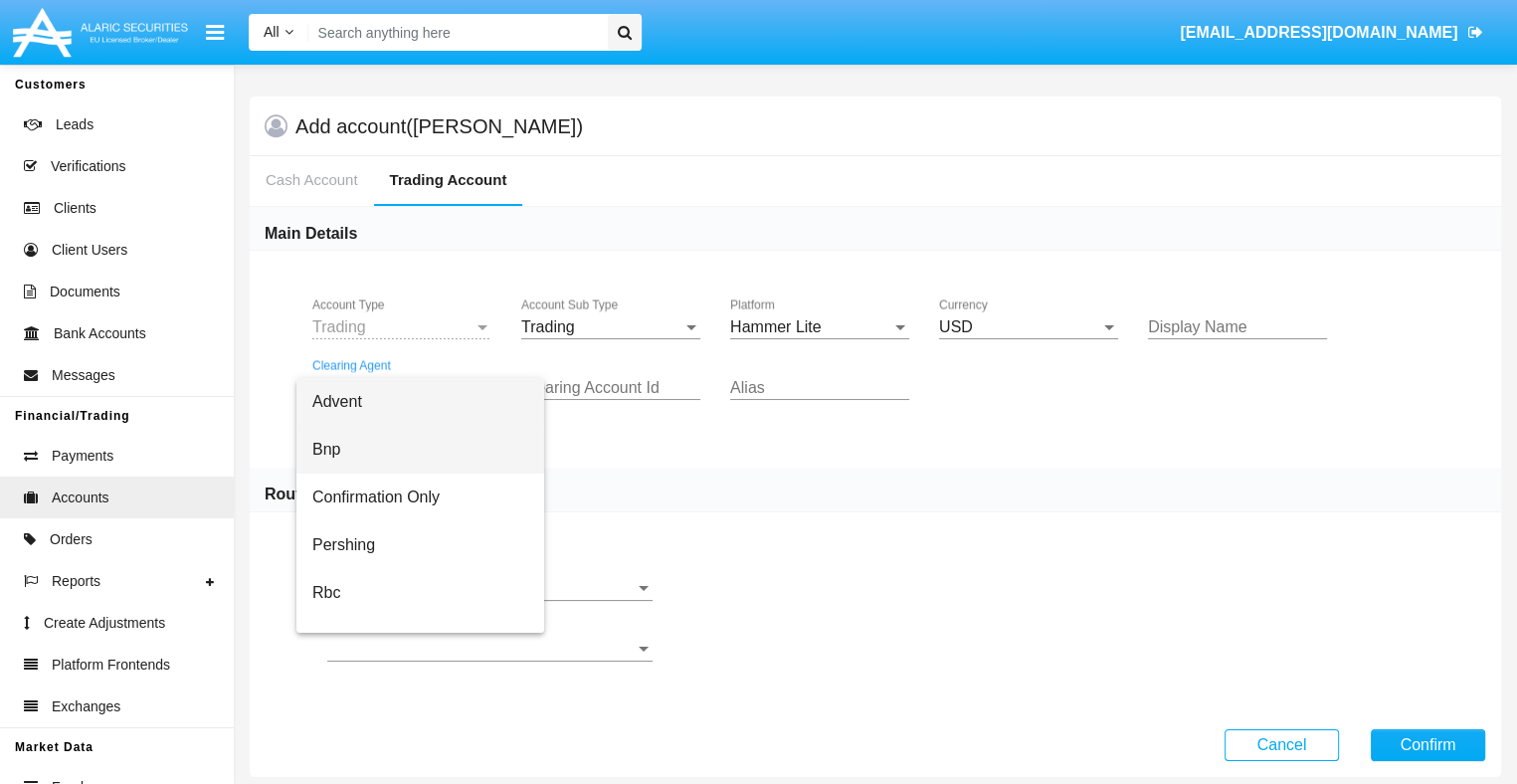
click at [419, 449] on span "Bnp" at bounding box center [420, 449] width 216 height 48
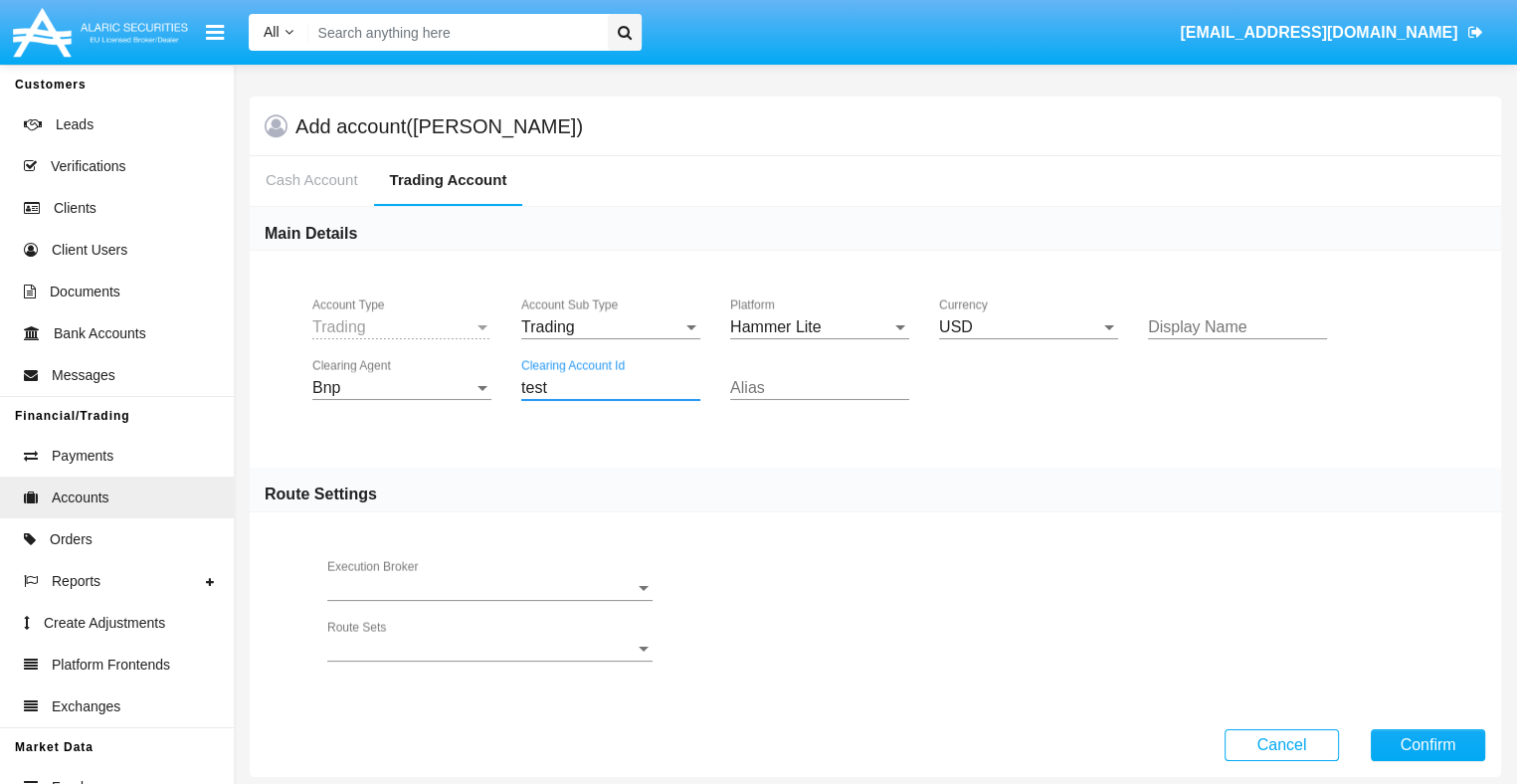
type input "test"
type input "tan"
type input "plum"
click at [1427, 742] on button "Confirm" at bounding box center [1427, 745] width 115 height 32
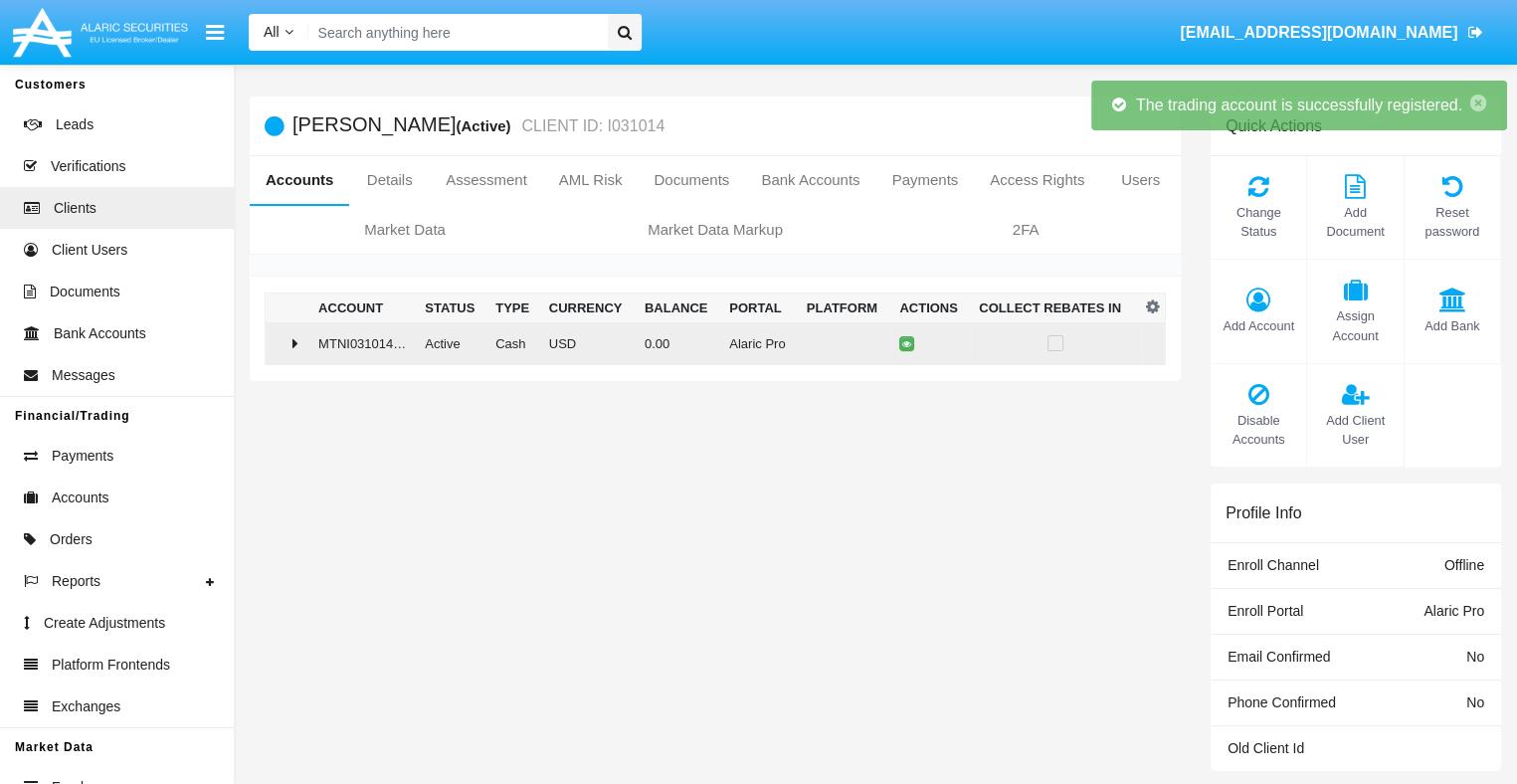
click at [708, 342] on td "0.00" at bounding box center [679, 343] width 85 height 43
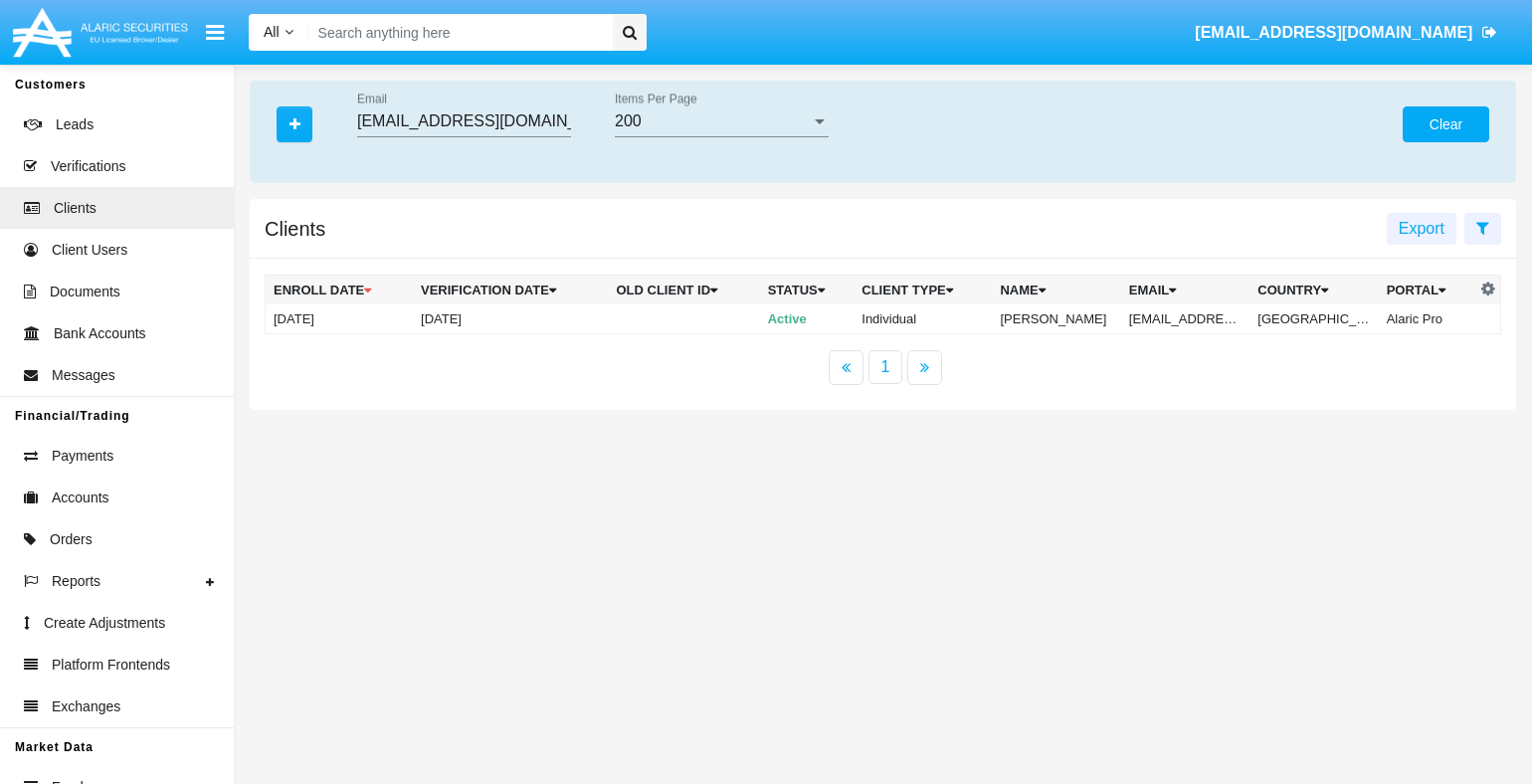
click at [1445, 125] on button "Clear" at bounding box center [1445, 125] width 87 height 36
click at [294, 126] on icon "button" at bounding box center [294, 125] width 11 height 14
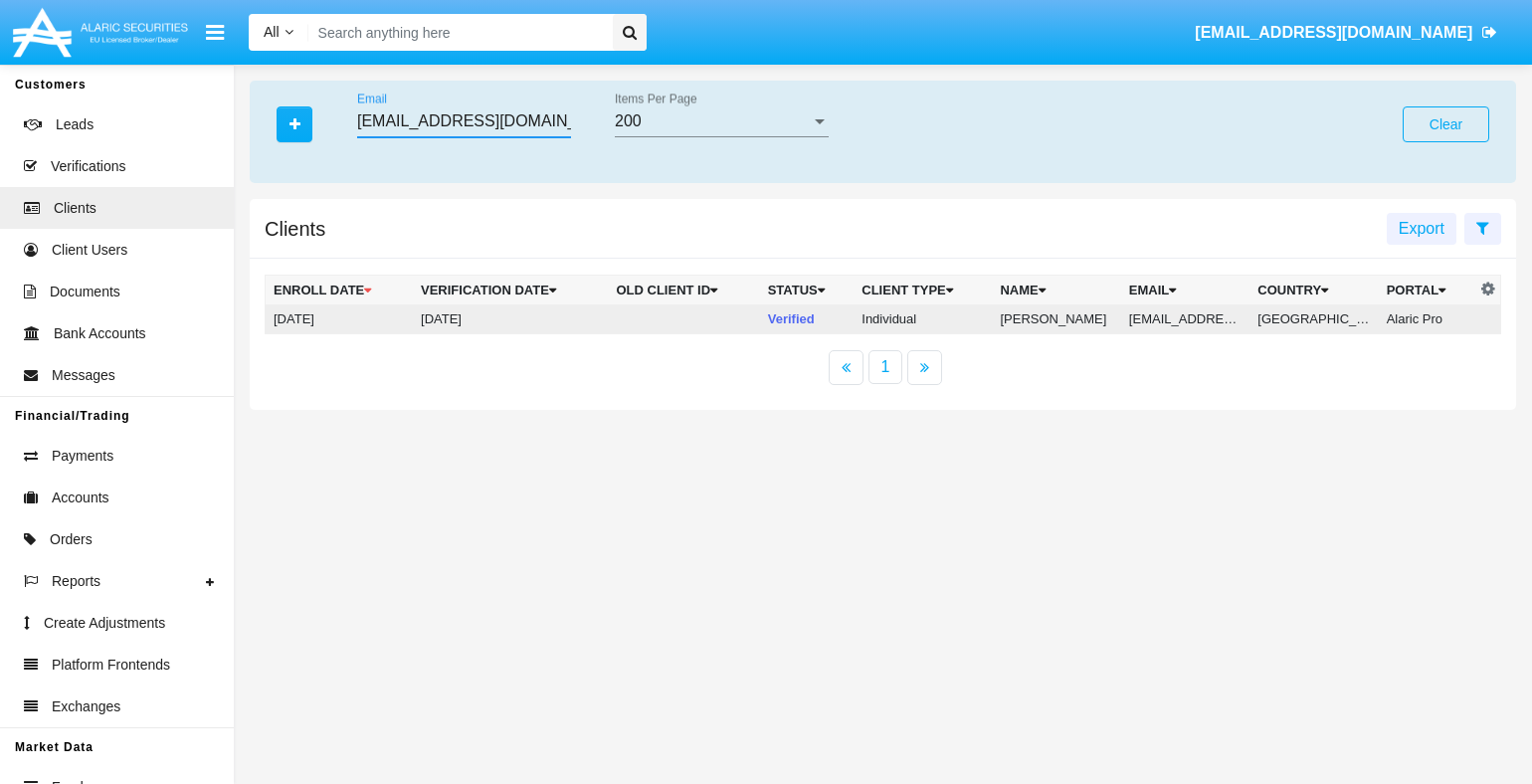
type input "[EMAIL_ADDRESS][DOMAIN_NAME]"
click at [1189, 319] on td "[EMAIL_ADDRESS][DOMAIN_NAME]" at bounding box center [1185, 319] width 129 height 30
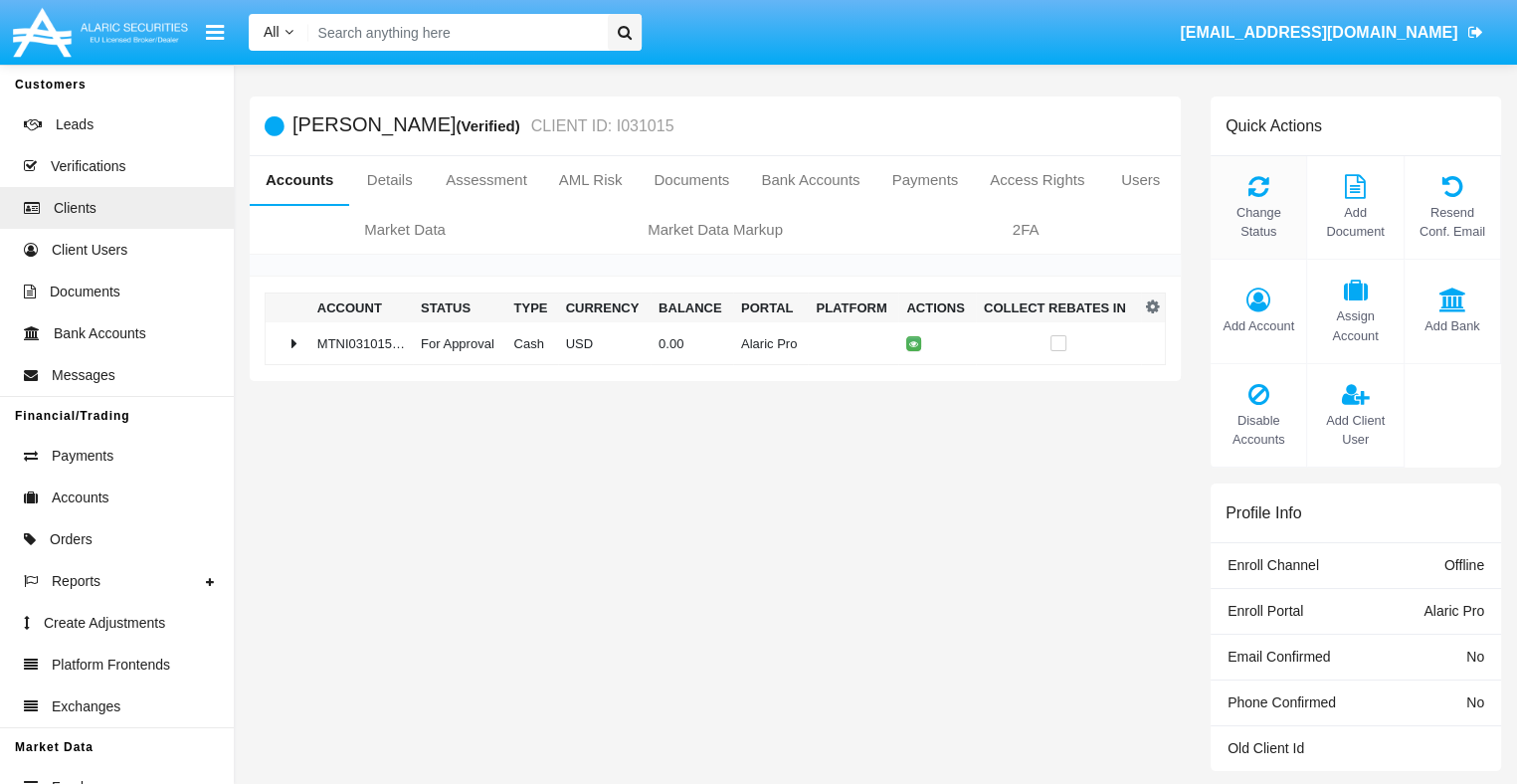
click at [1259, 222] on span "Change Status" at bounding box center [1259, 222] width 76 height 38
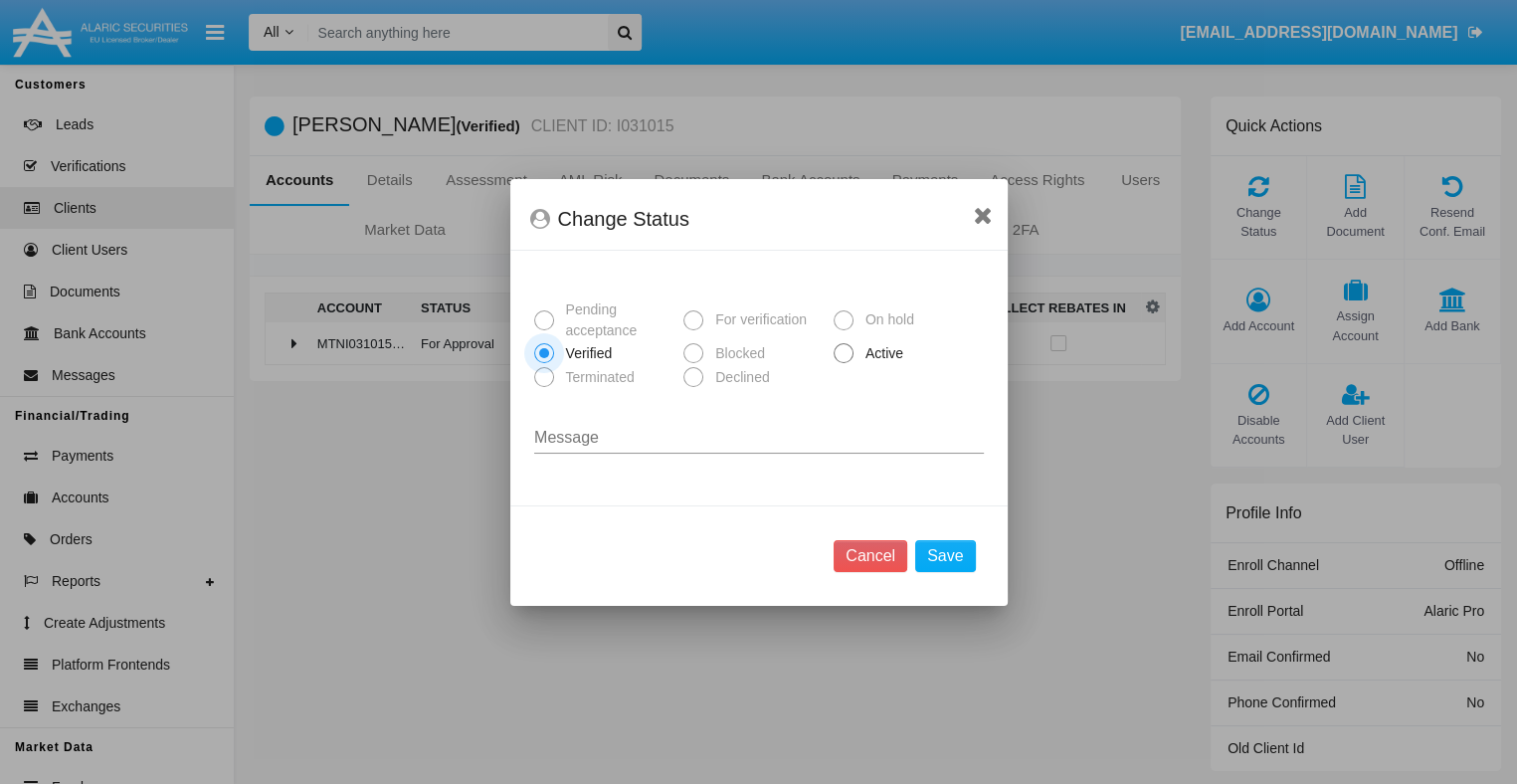
click at [880, 354] on span "Active" at bounding box center [880, 353] width 55 height 21
click at [843, 363] on input "Active" at bounding box center [842, 363] width 1 height 1
radio input "true"
